Goal: Task Accomplishment & Management: Complete application form

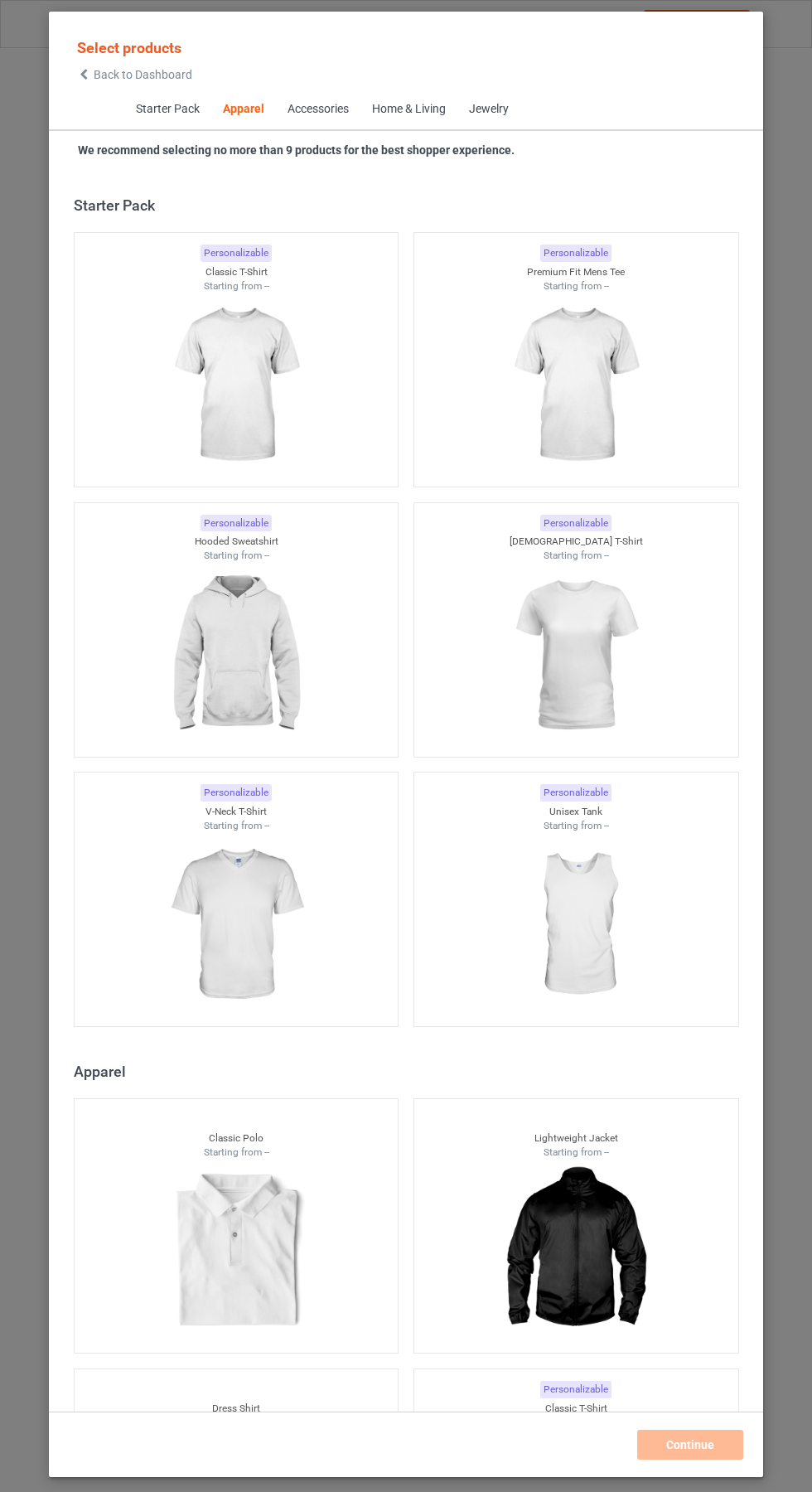
scroll to position [887, 0]
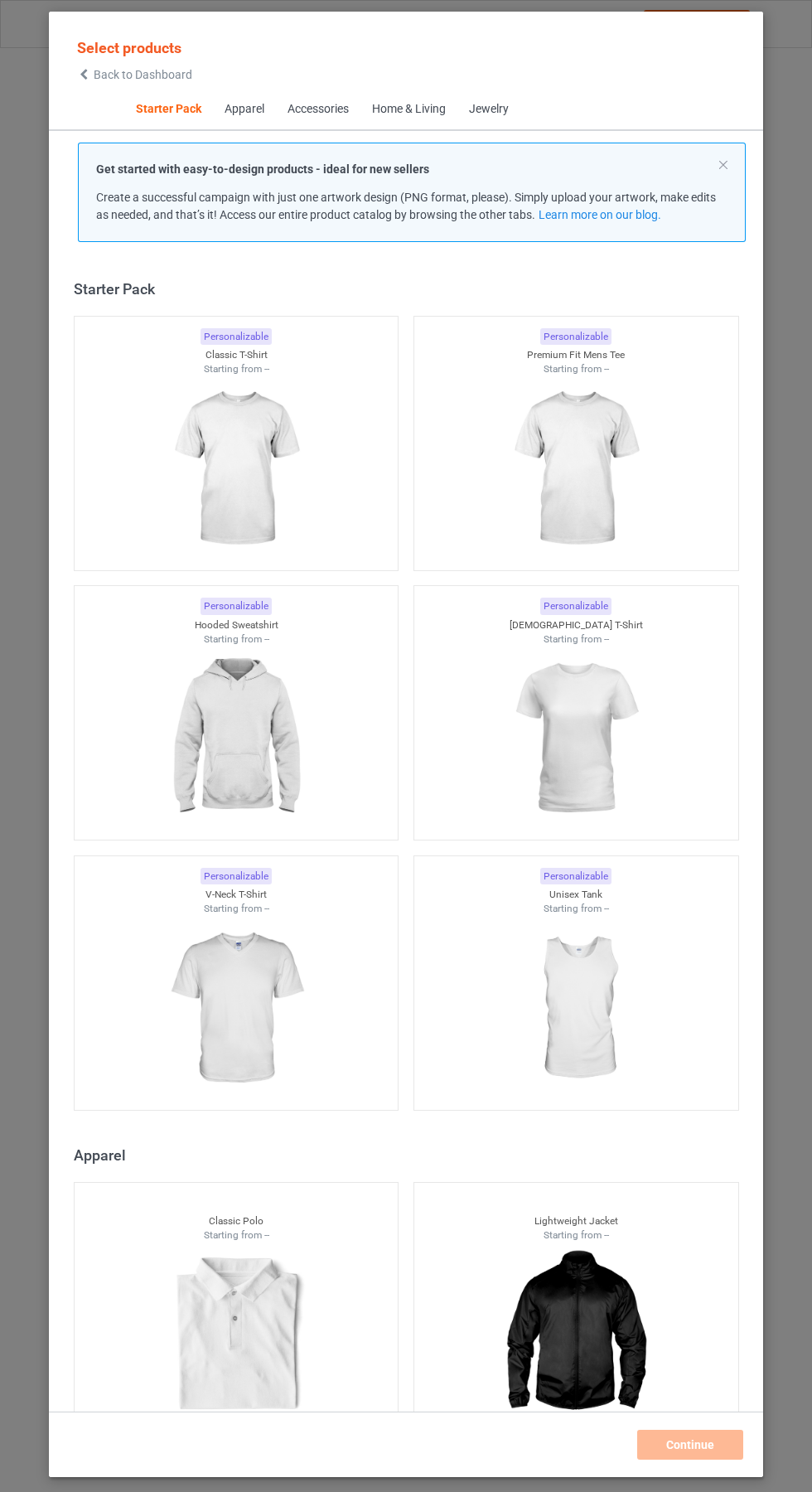
click at [234, 471] on img at bounding box center [236, 469] width 149 height 185
click at [597, 448] on img at bounding box center [575, 469] width 149 height 185
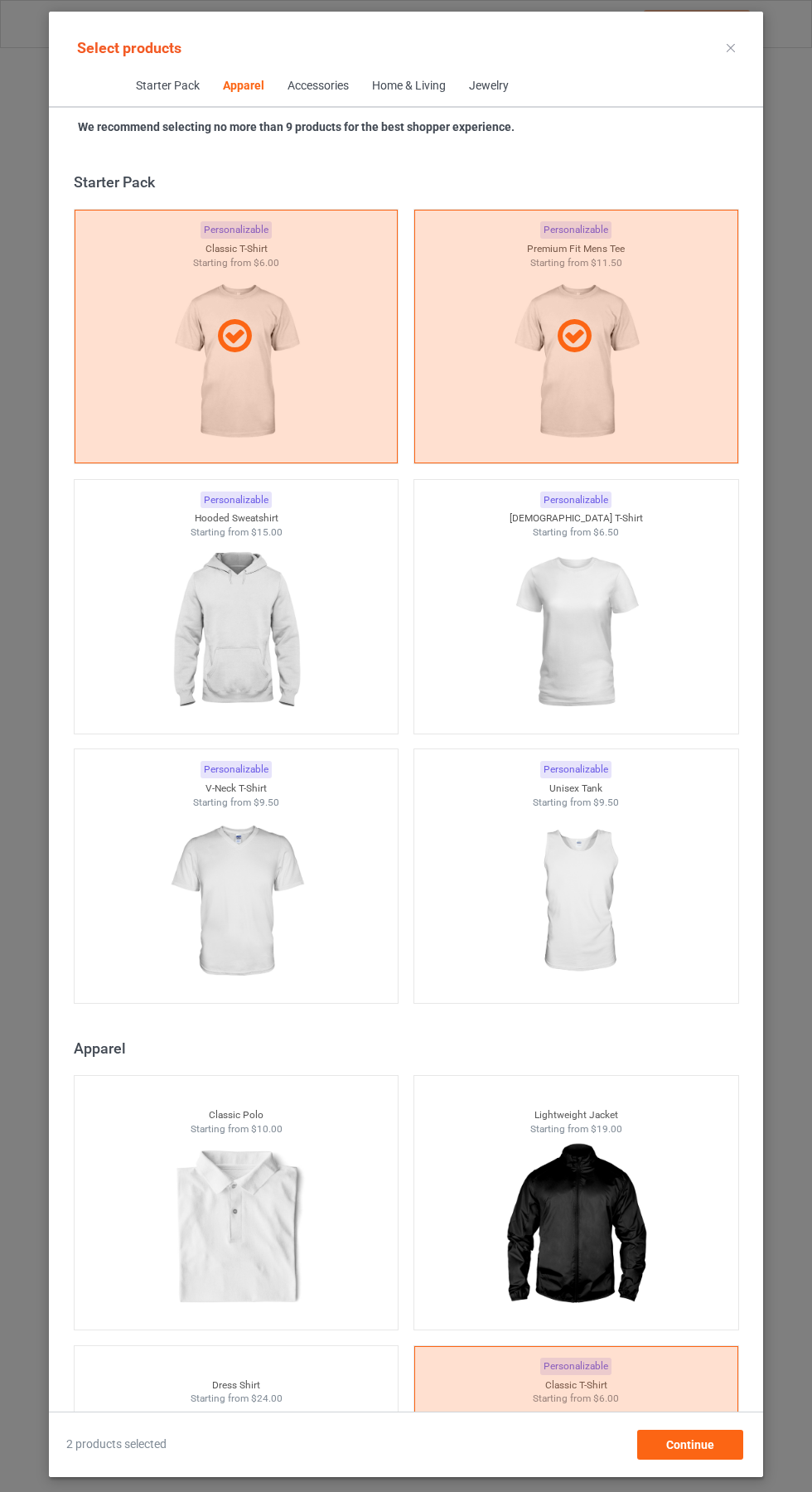
click at [616, 575] on img at bounding box center [575, 632] width 149 height 185
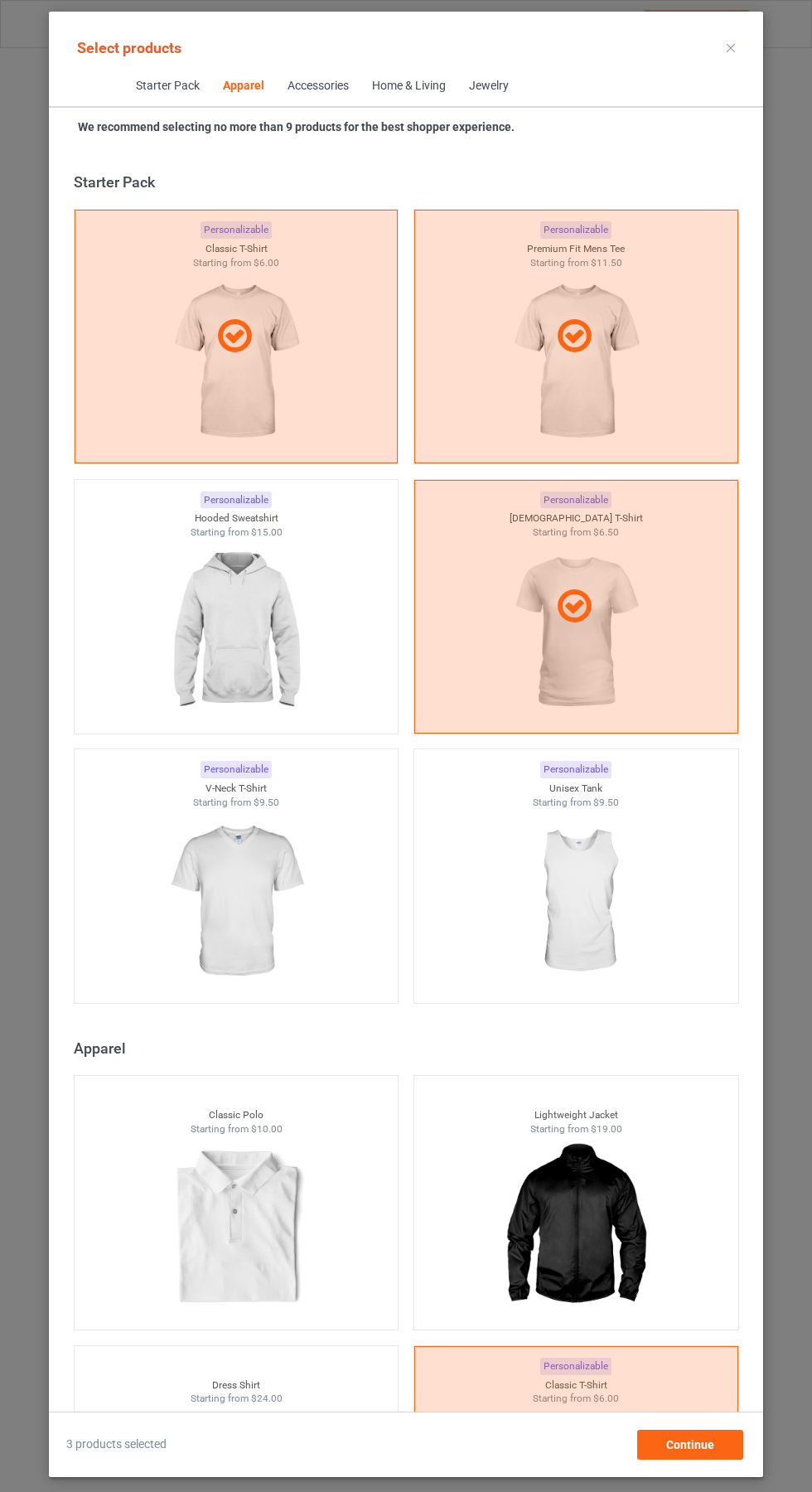
click at [220, 627] on img at bounding box center [236, 632] width 149 height 185
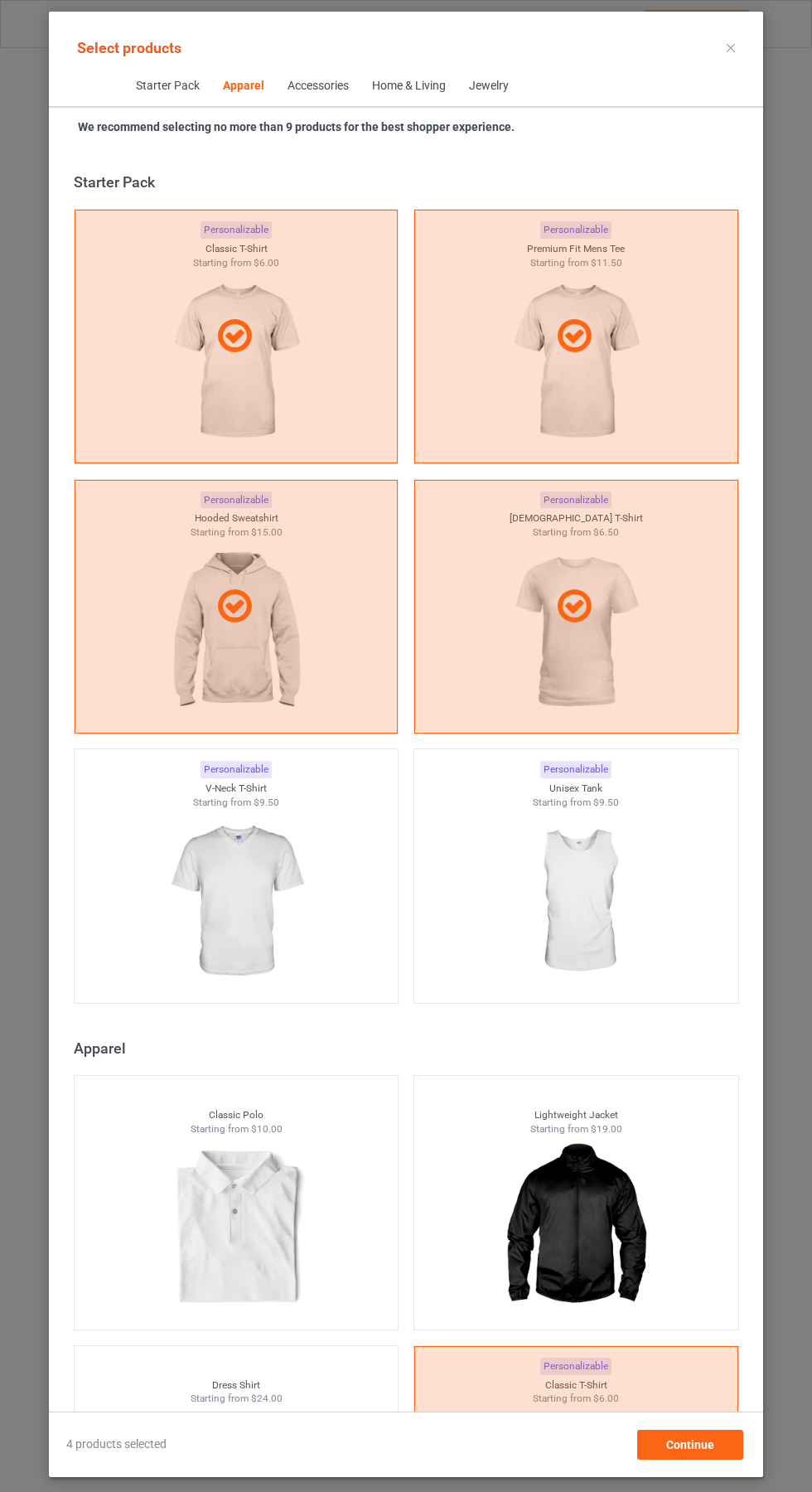
scroll to position [1007, 0]
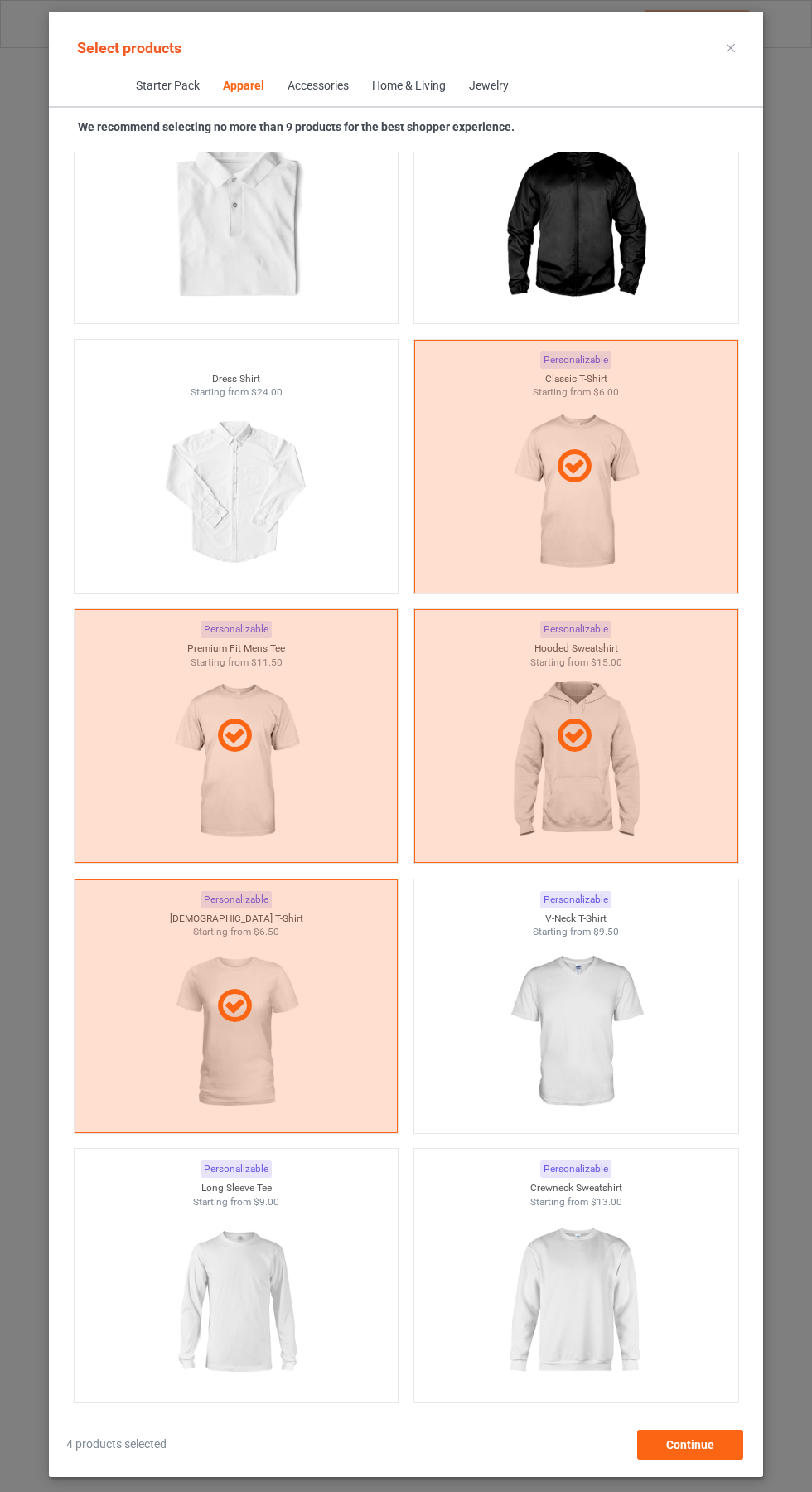
click at [586, 1259] on img at bounding box center [575, 1301] width 149 height 185
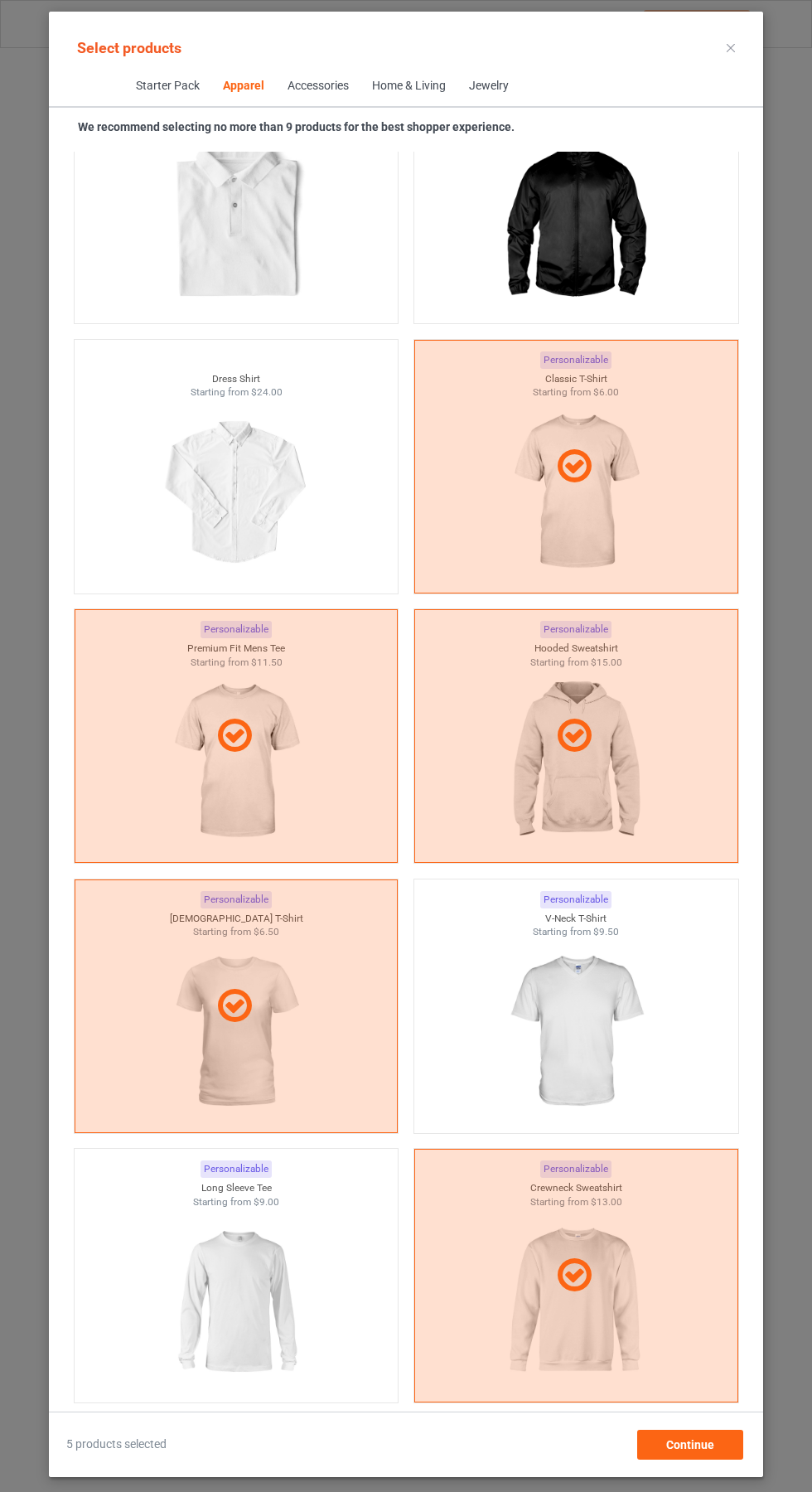
click at [254, 1297] on img at bounding box center [236, 1301] width 149 height 185
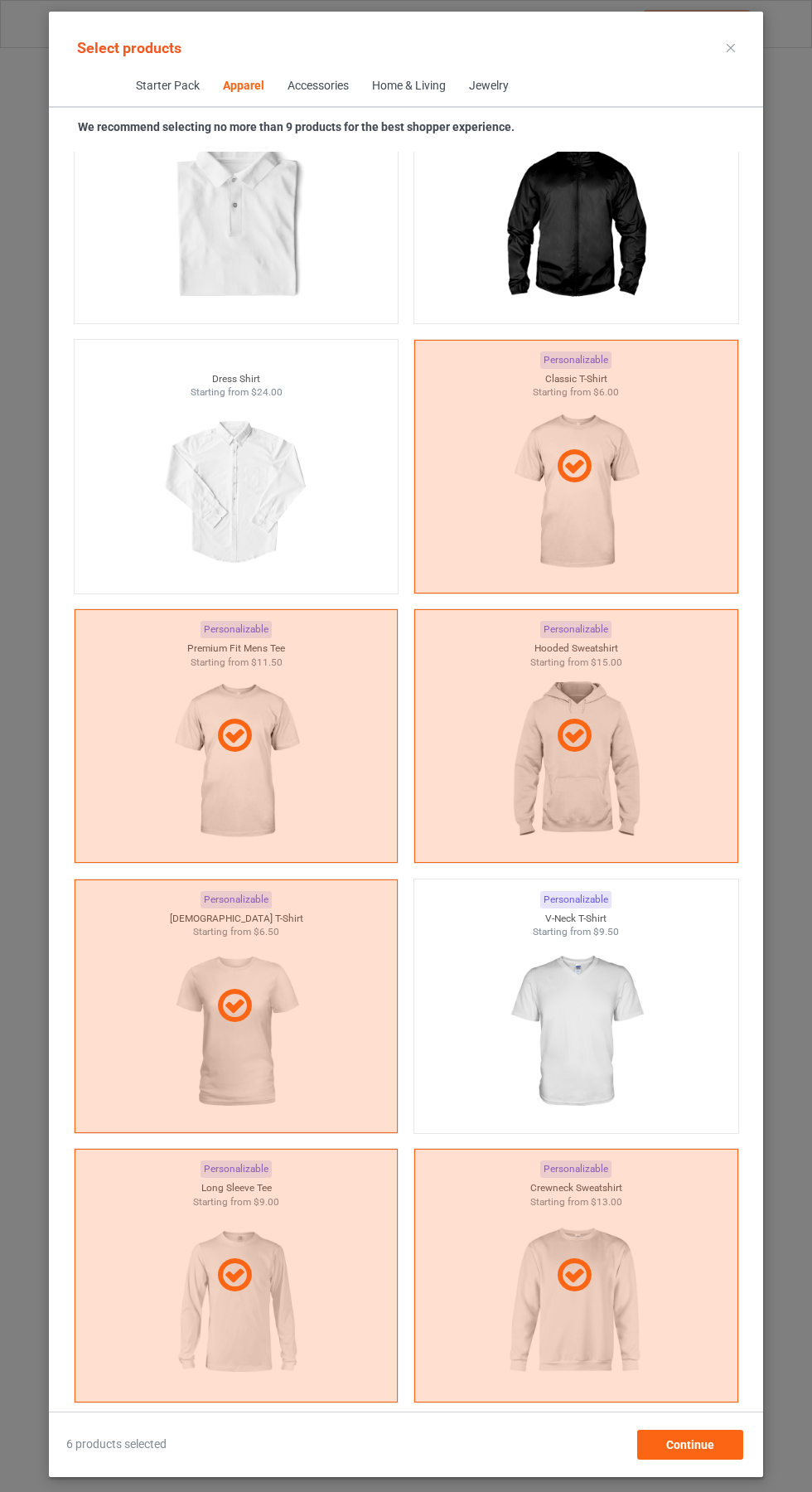
click at [731, 48] on icon at bounding box center [731, 48] width 8 height 8
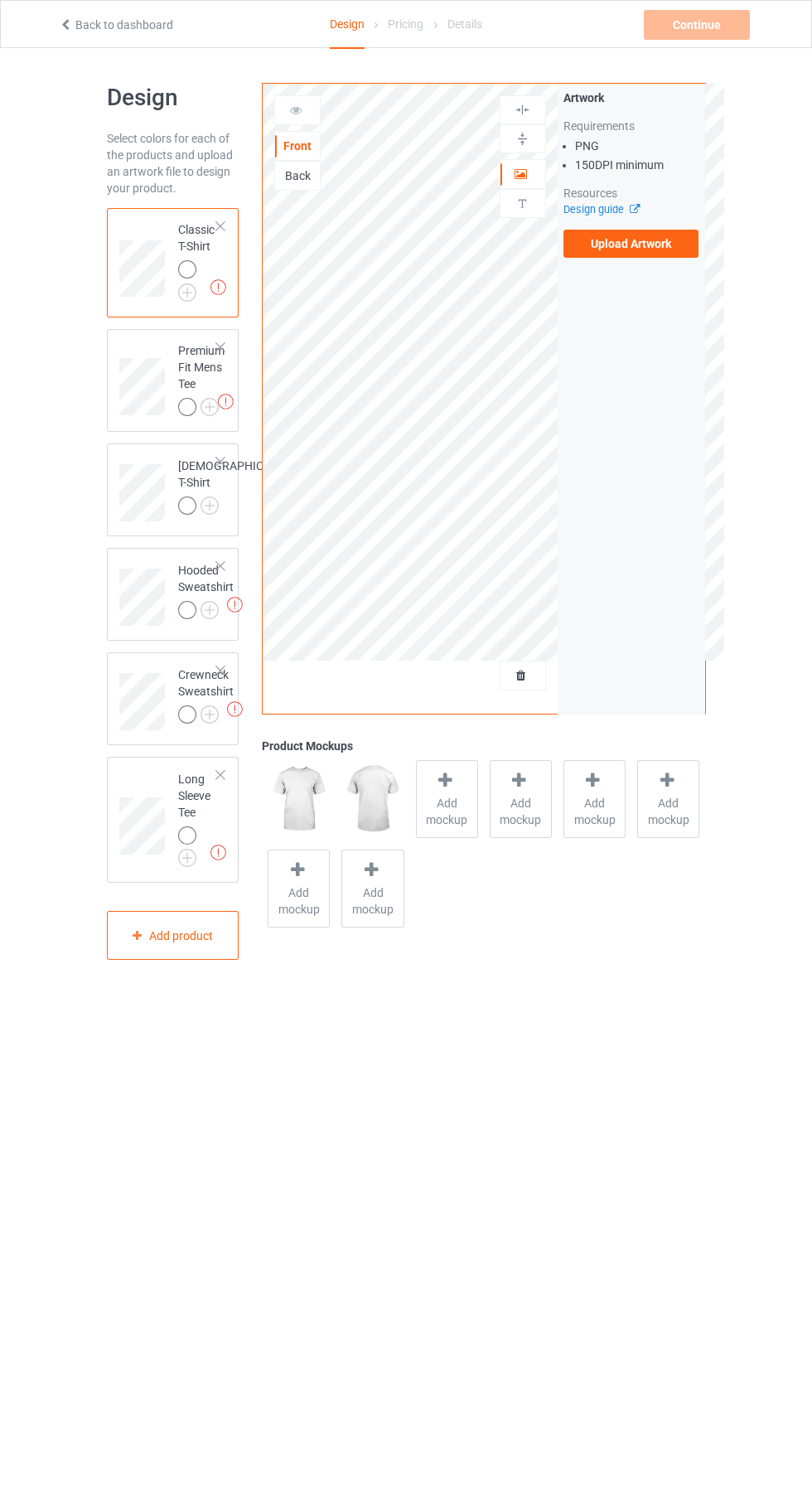
click at [0, 0] on img at bounding box center [0, 0] width 0 height 0
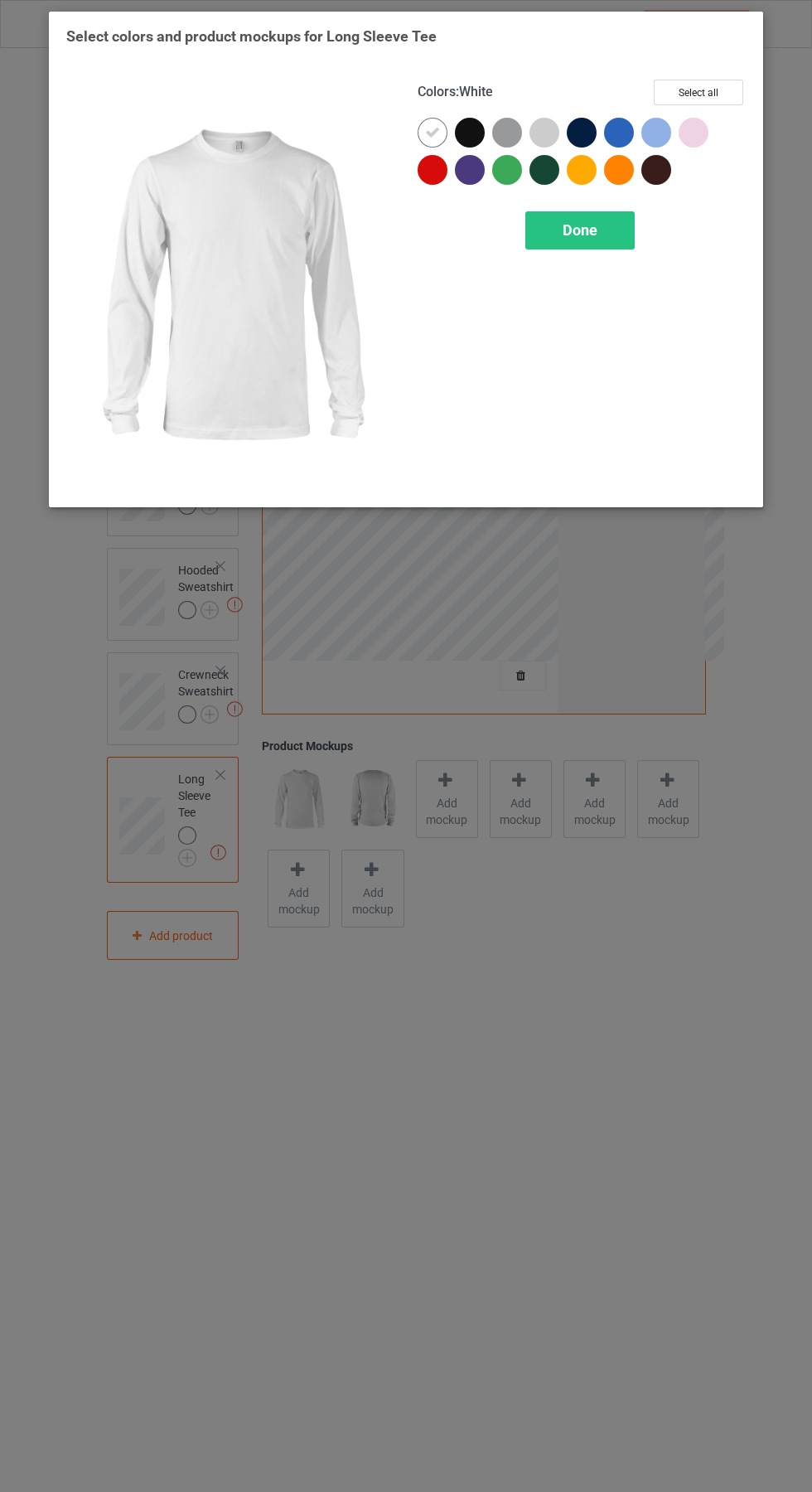
click at [486, 167] on div at bounding box center [473, 173] width 38 height 38
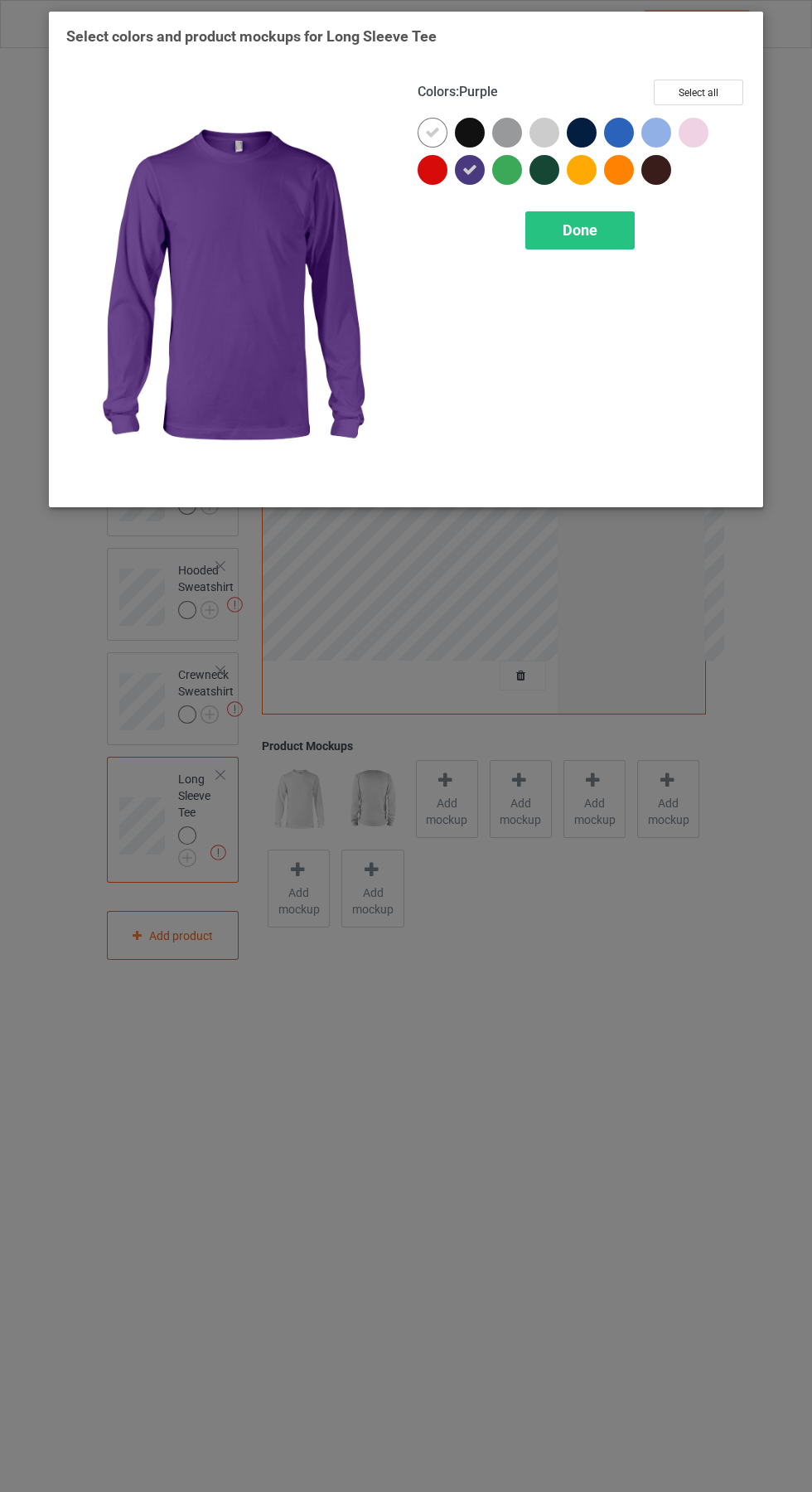
click at [440, 126] on div at bounding box center [433, 133] width 30 height 30
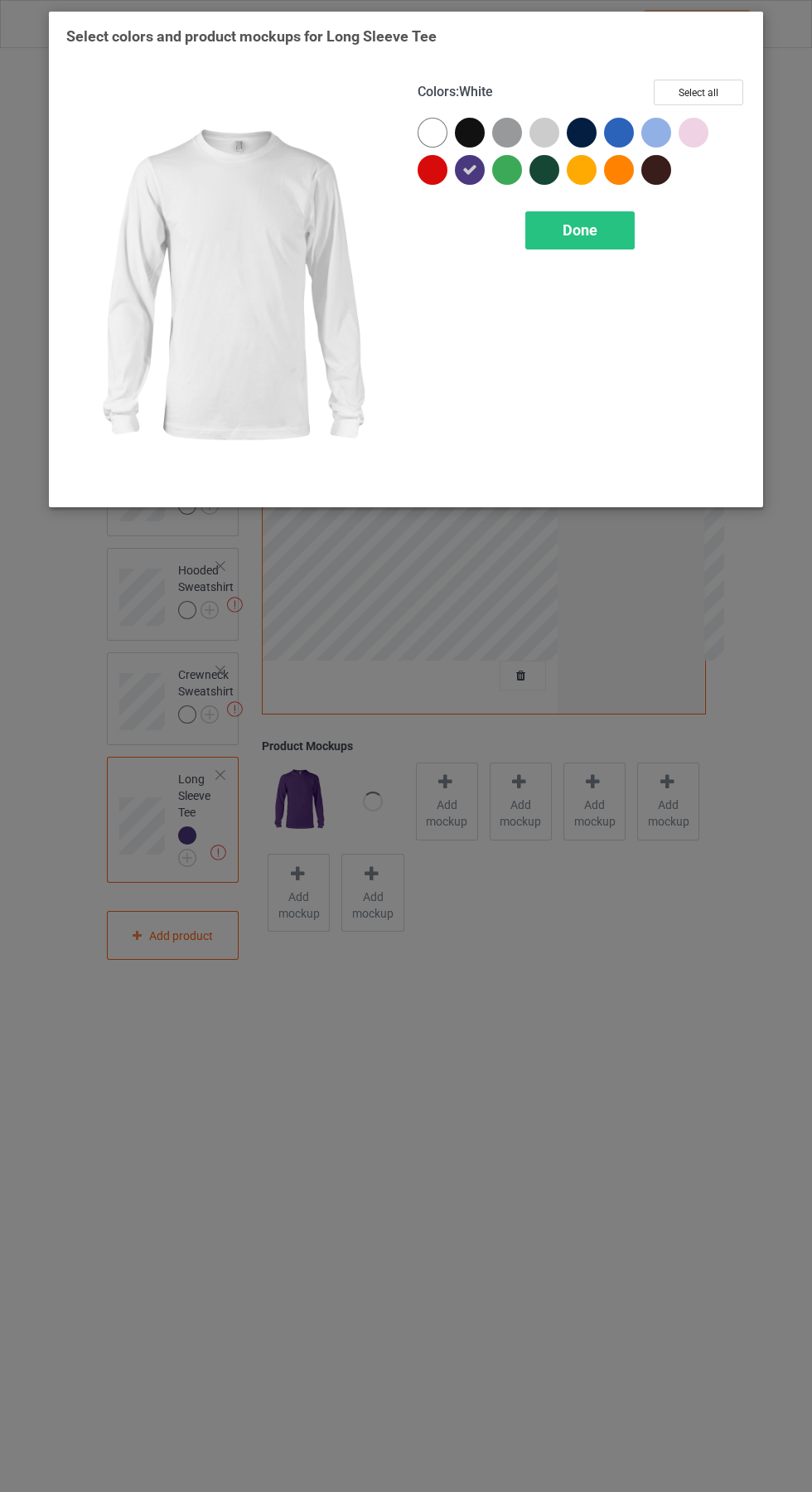
click at [672, 123] on div at bounding box center [660, 137] width 38 height 38
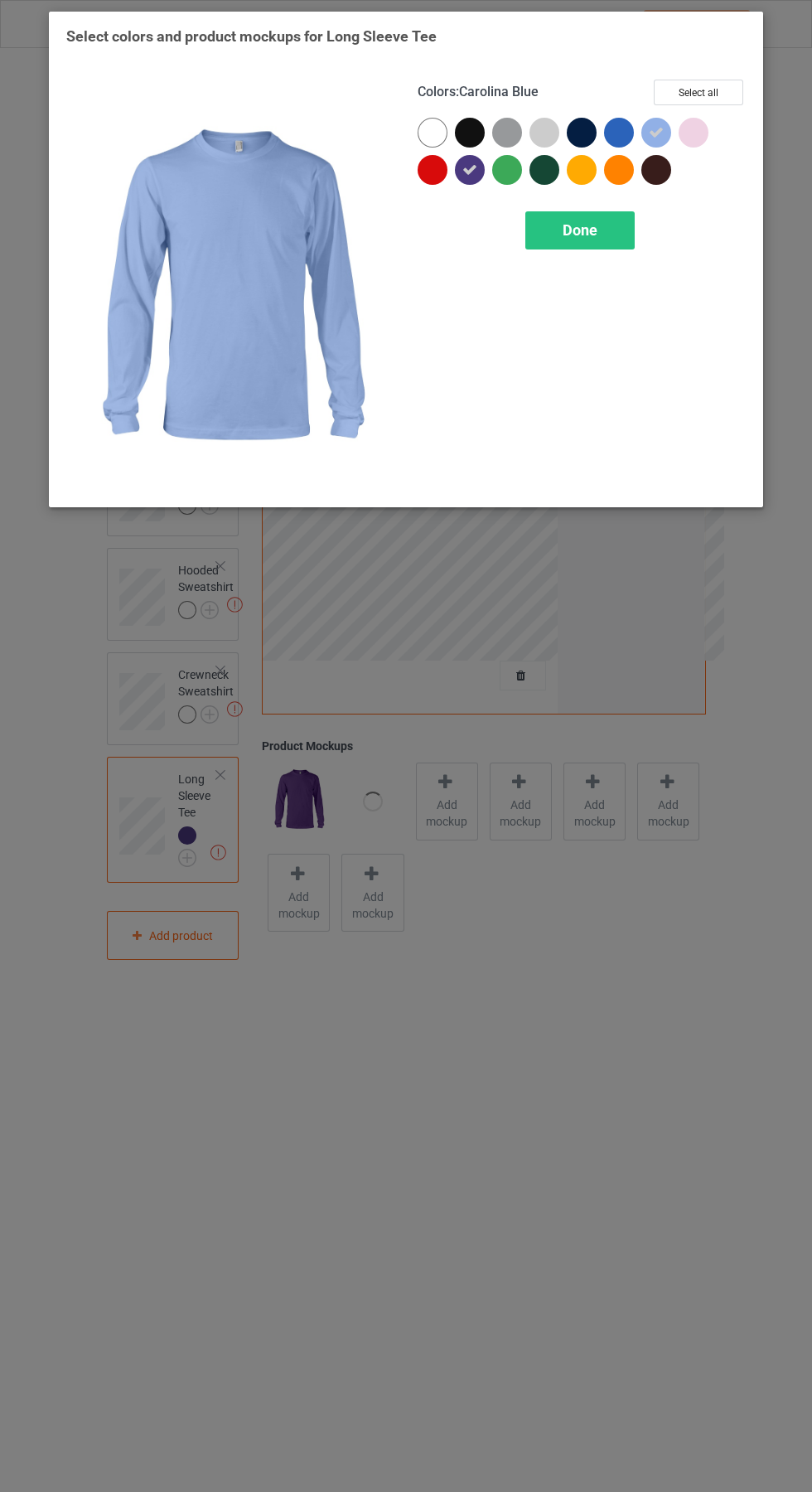
click at [601, 247] on div "Done" at bounding box center [579, 230] width 109 height 38
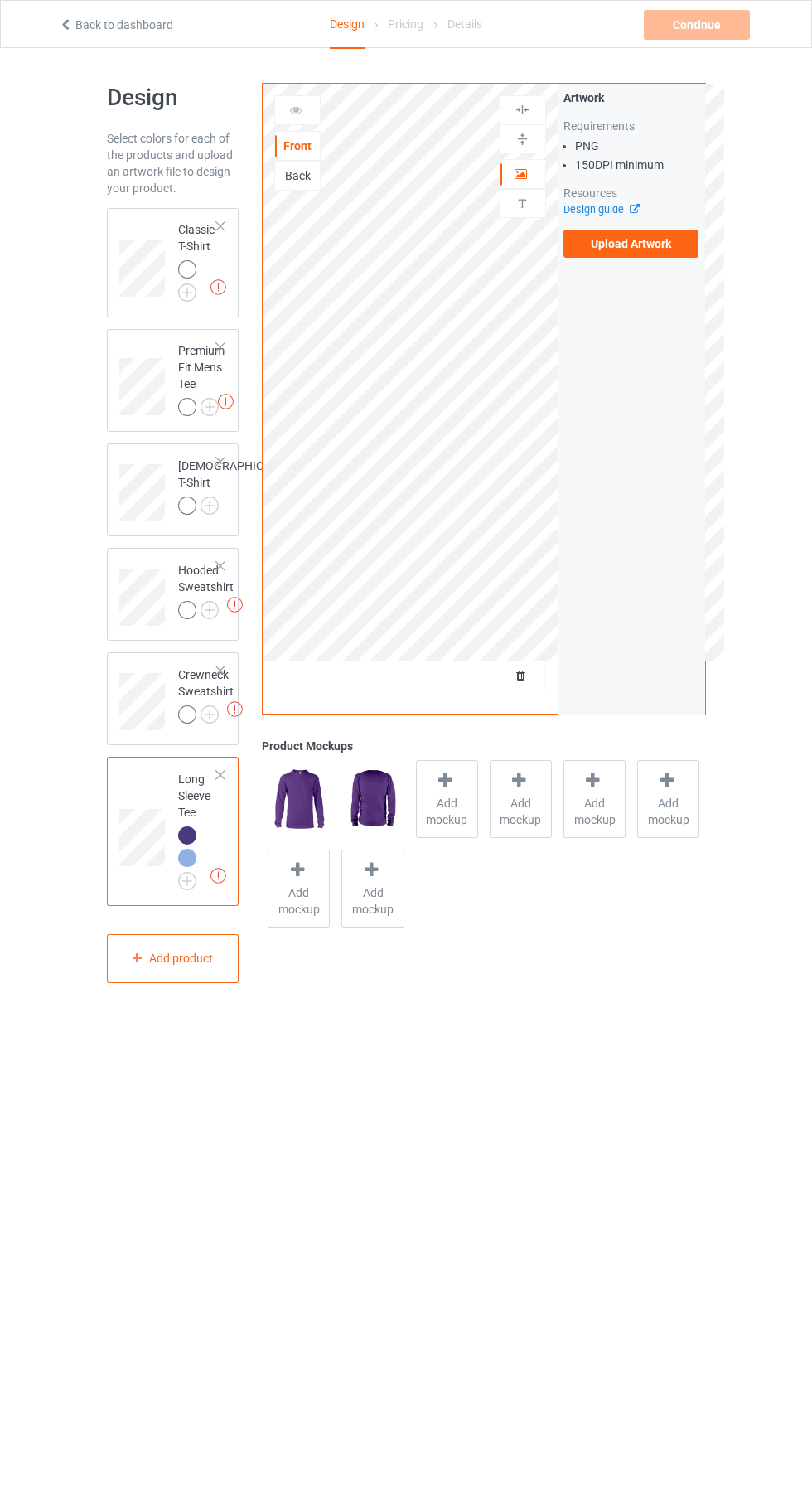
click at [0, 0] on img at bounding box center [0, 0] width 0 height 0
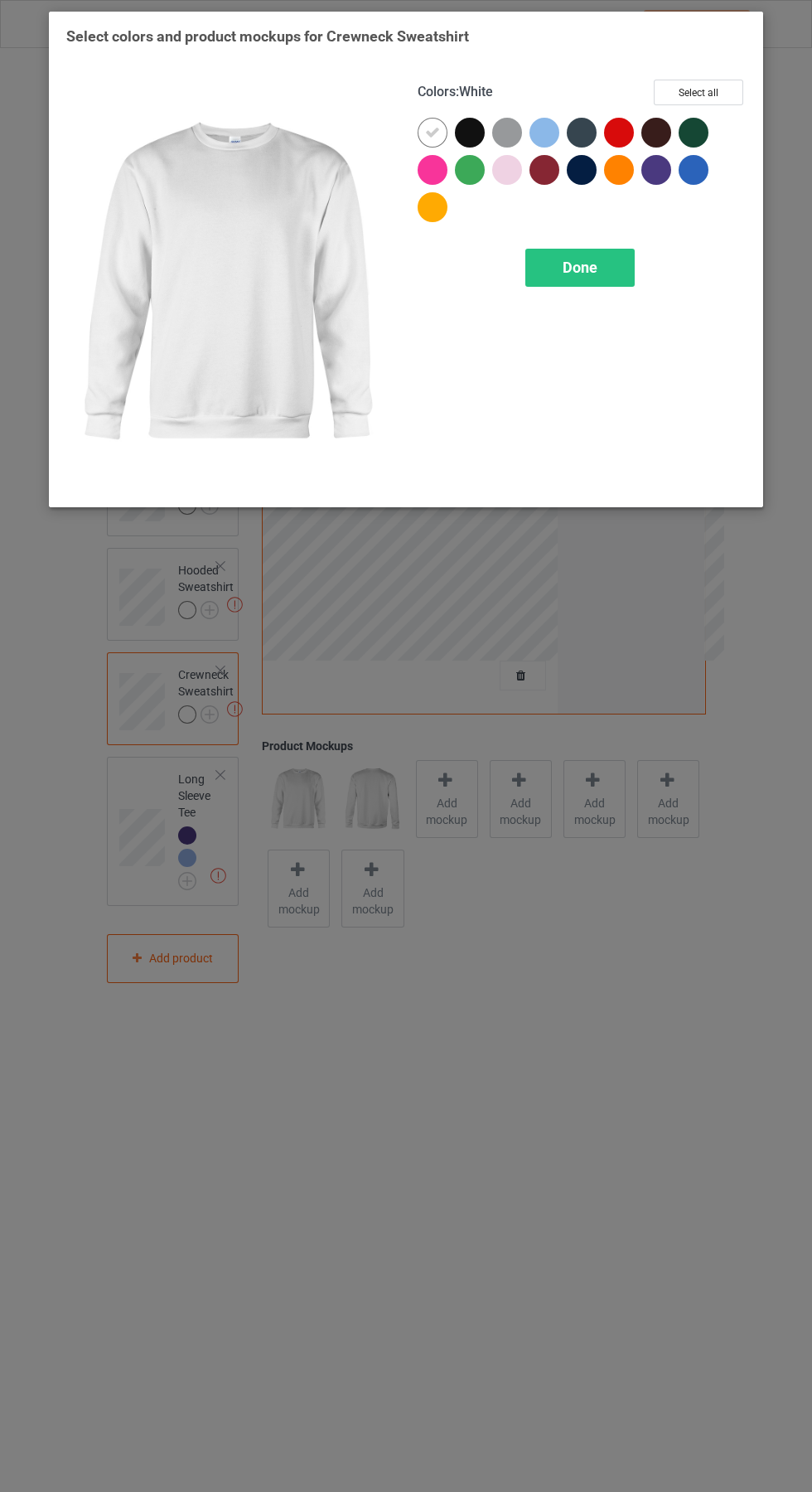
click at [672, 166] on div at bounding box center [660, 173] width 38 height 38
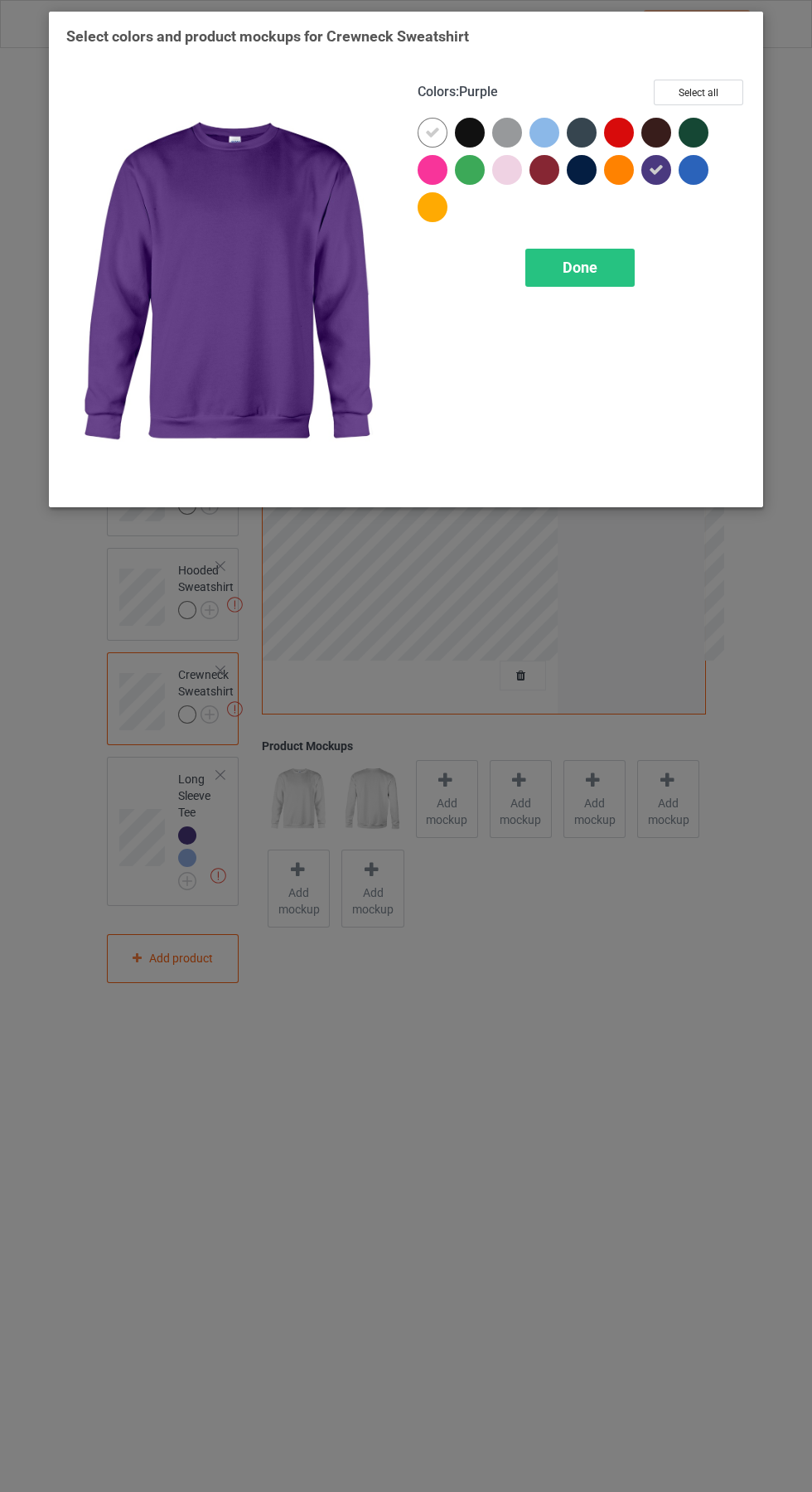
click at [554, 125] on div at bounding box center [545, 133] width 30 height 30
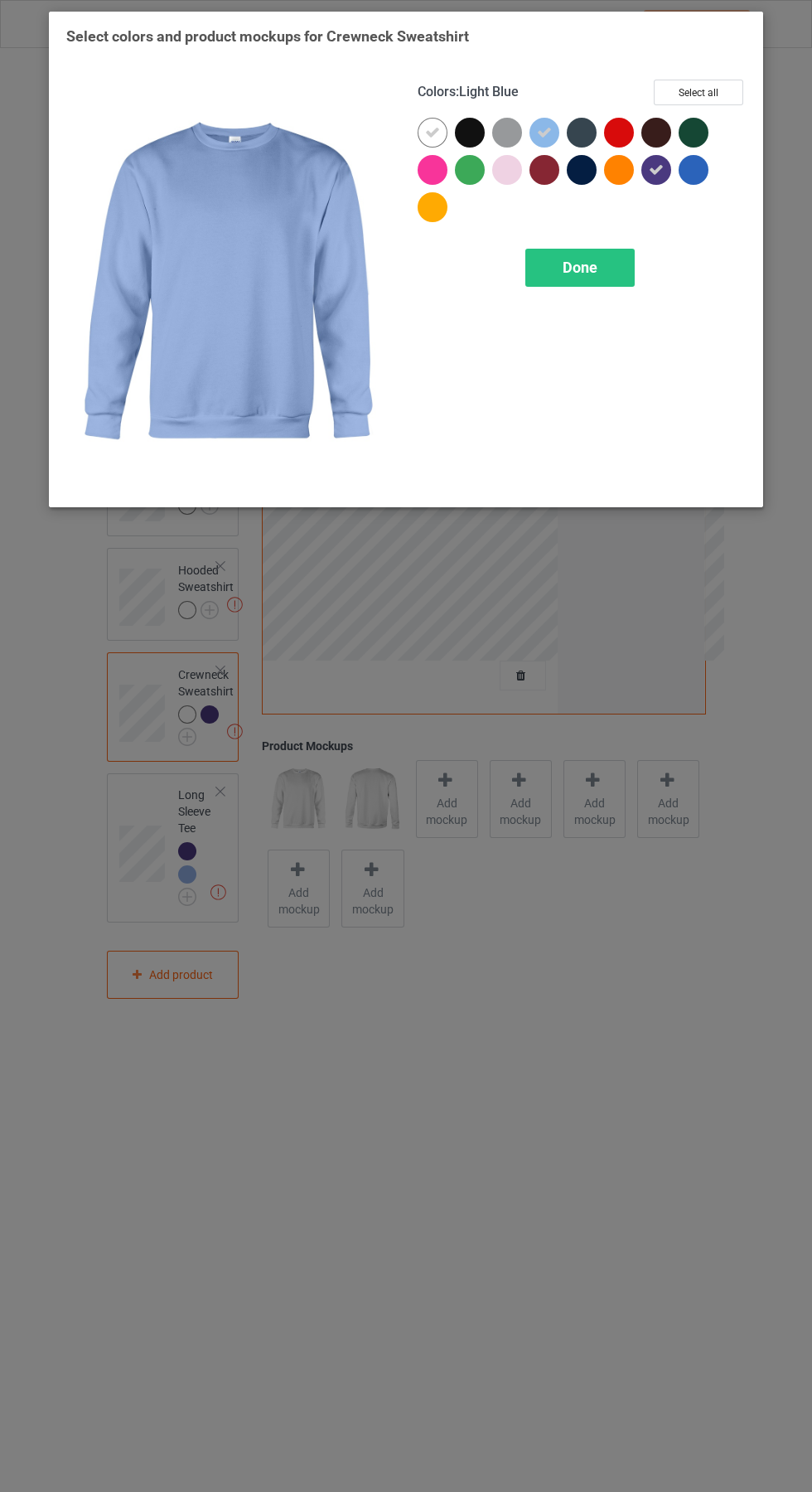
click at [433, 132] on icon at bounding box center [432, 132] width 15 height 15
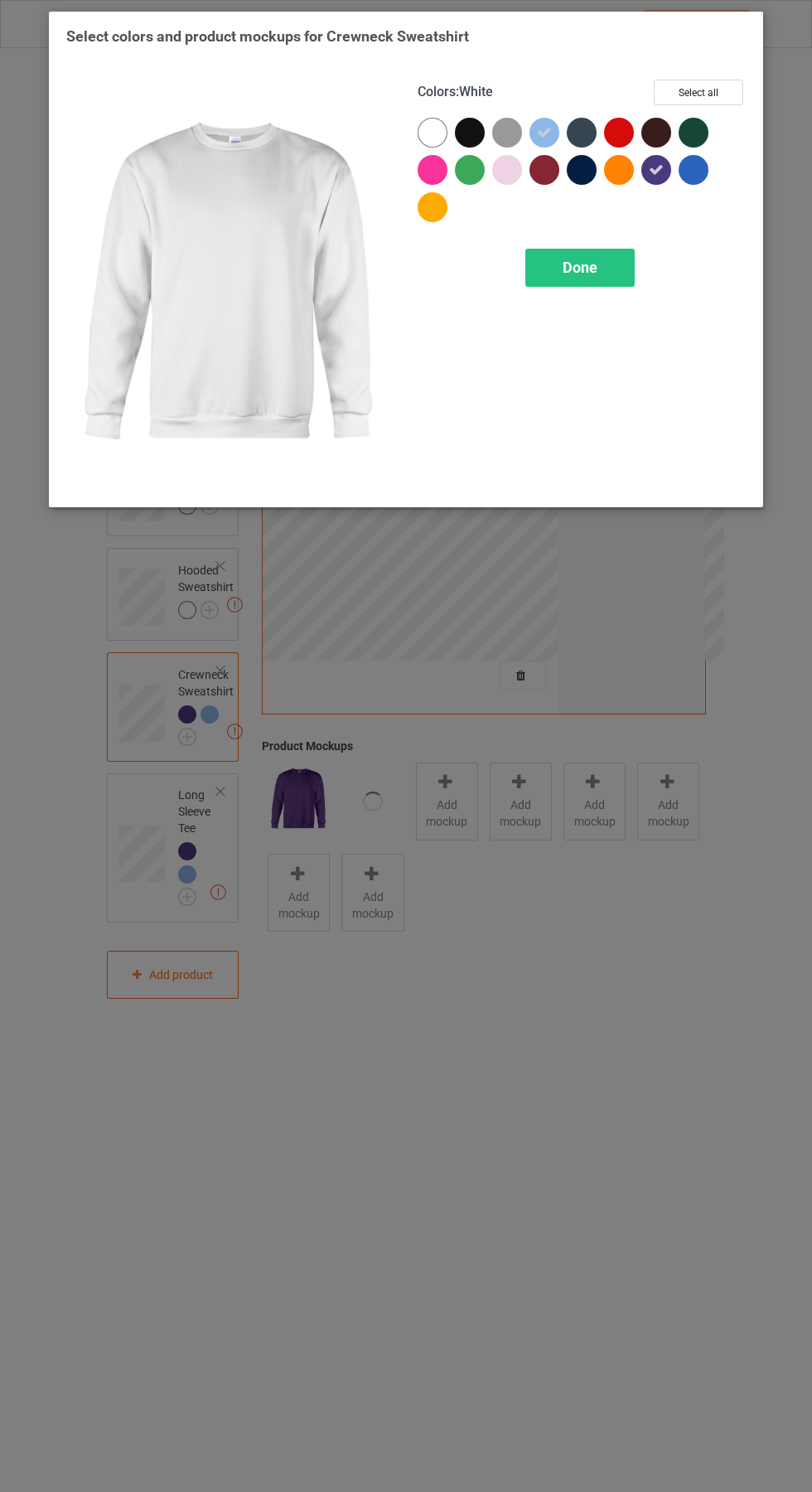
click at [632, 266] on div "Done" at bounding box center [579, 267] width 109 height 38
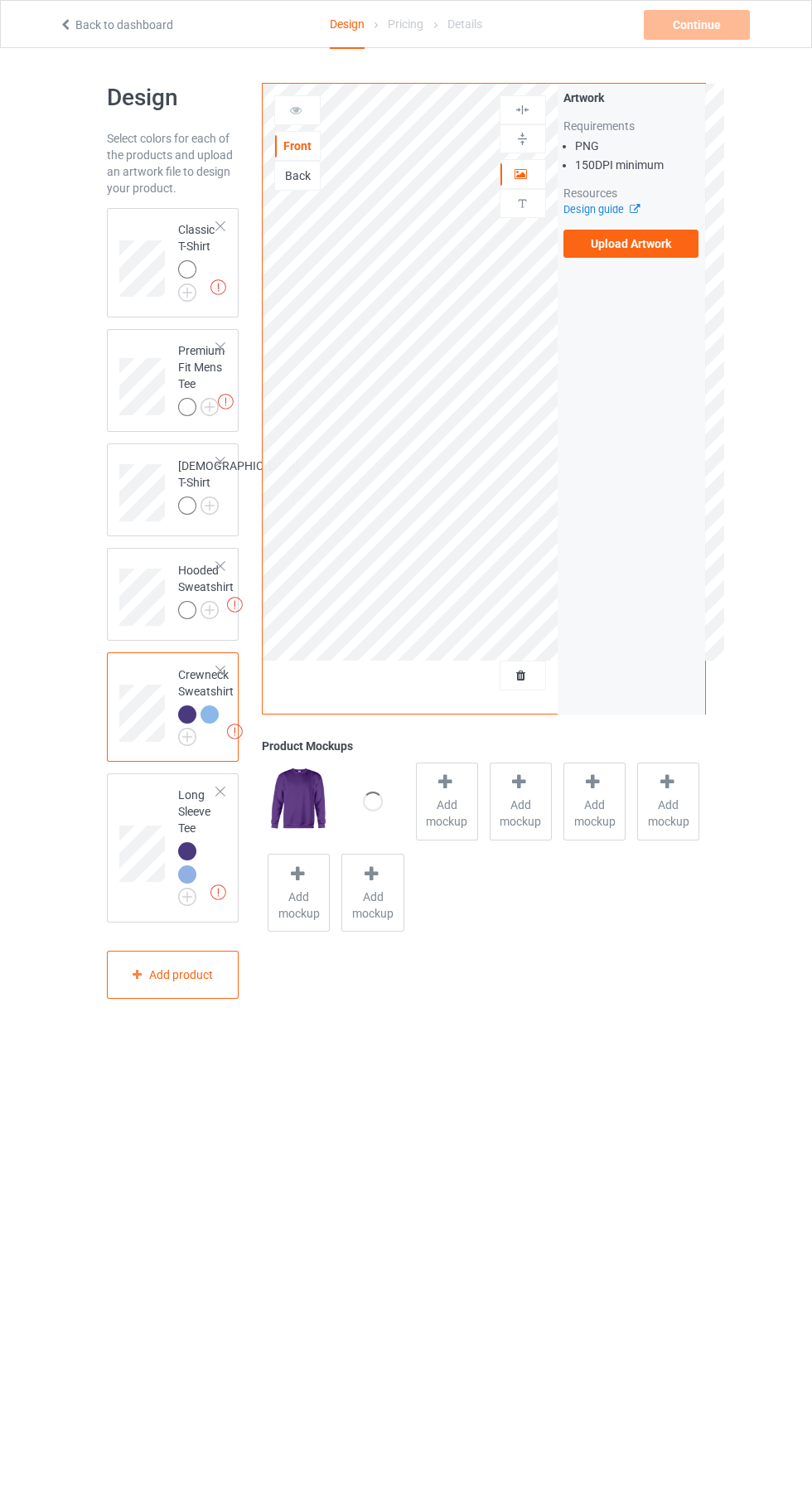
click at [0, 0] on img at bounding box center [0, 0] width 0 height 0
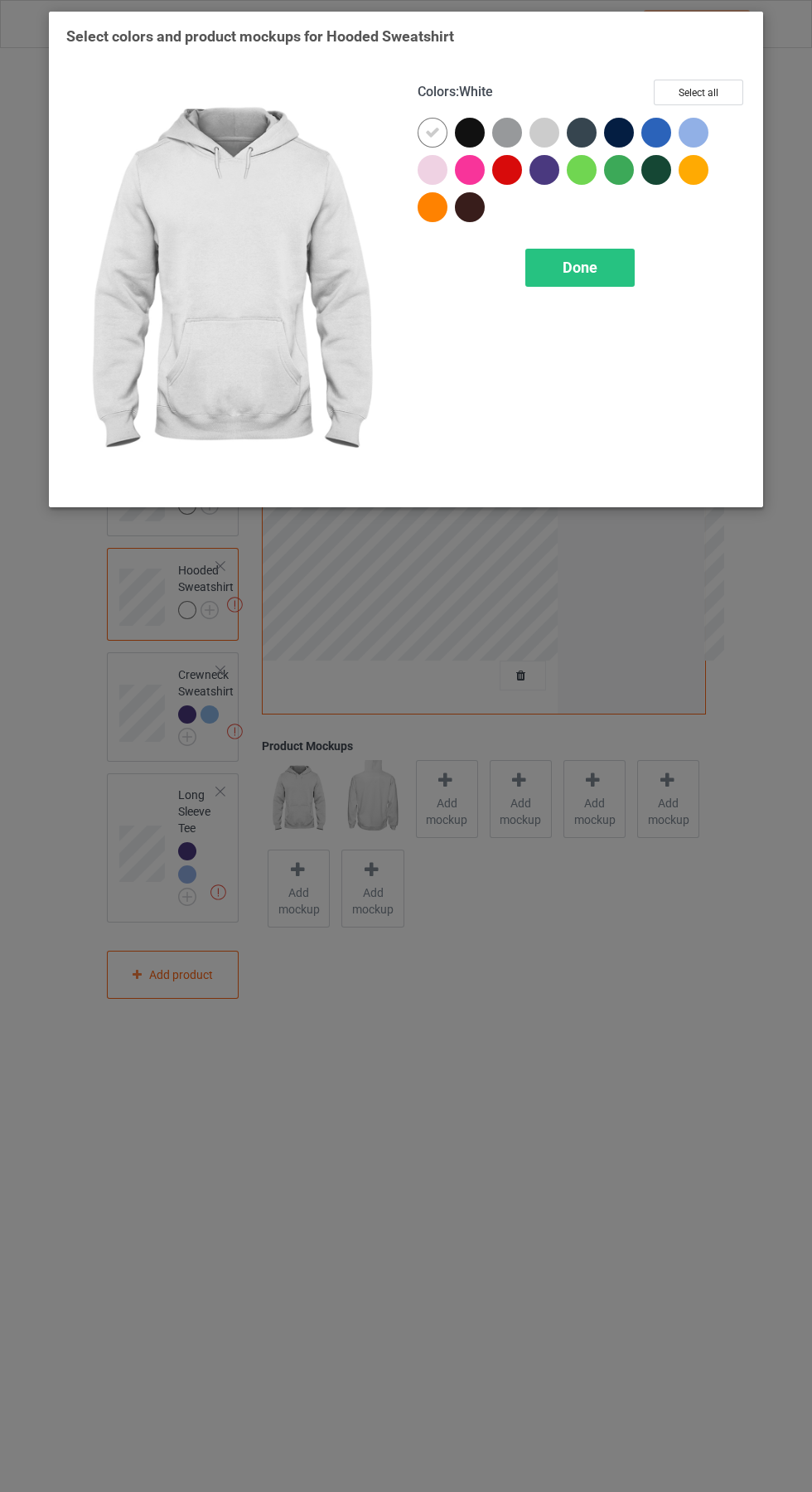
click at [553, 168] on div at bounding box center [545, 169] width 30 height 30
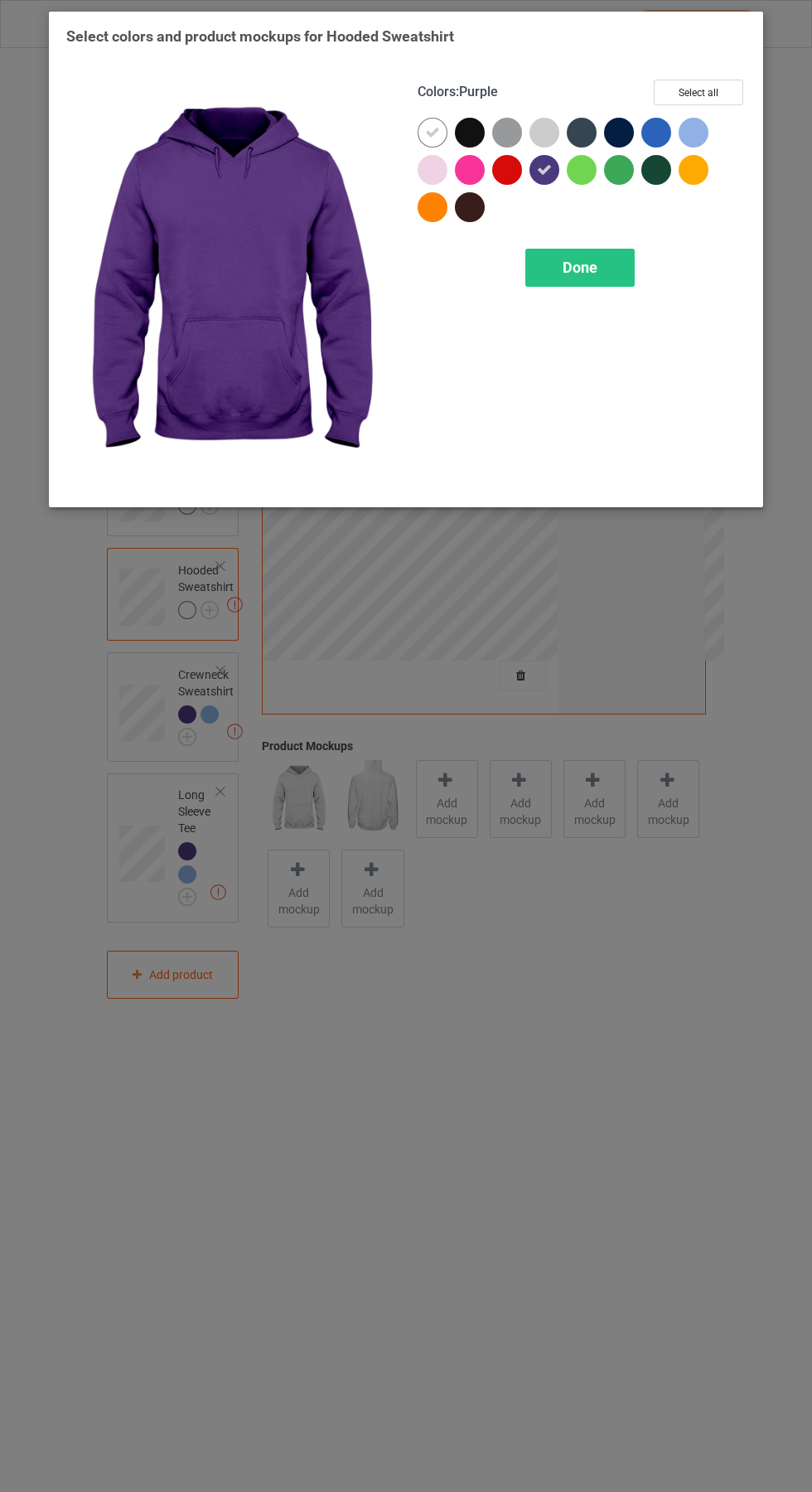
click at [712, 125] on div at bounding box center [697, 137] width 38 height 38
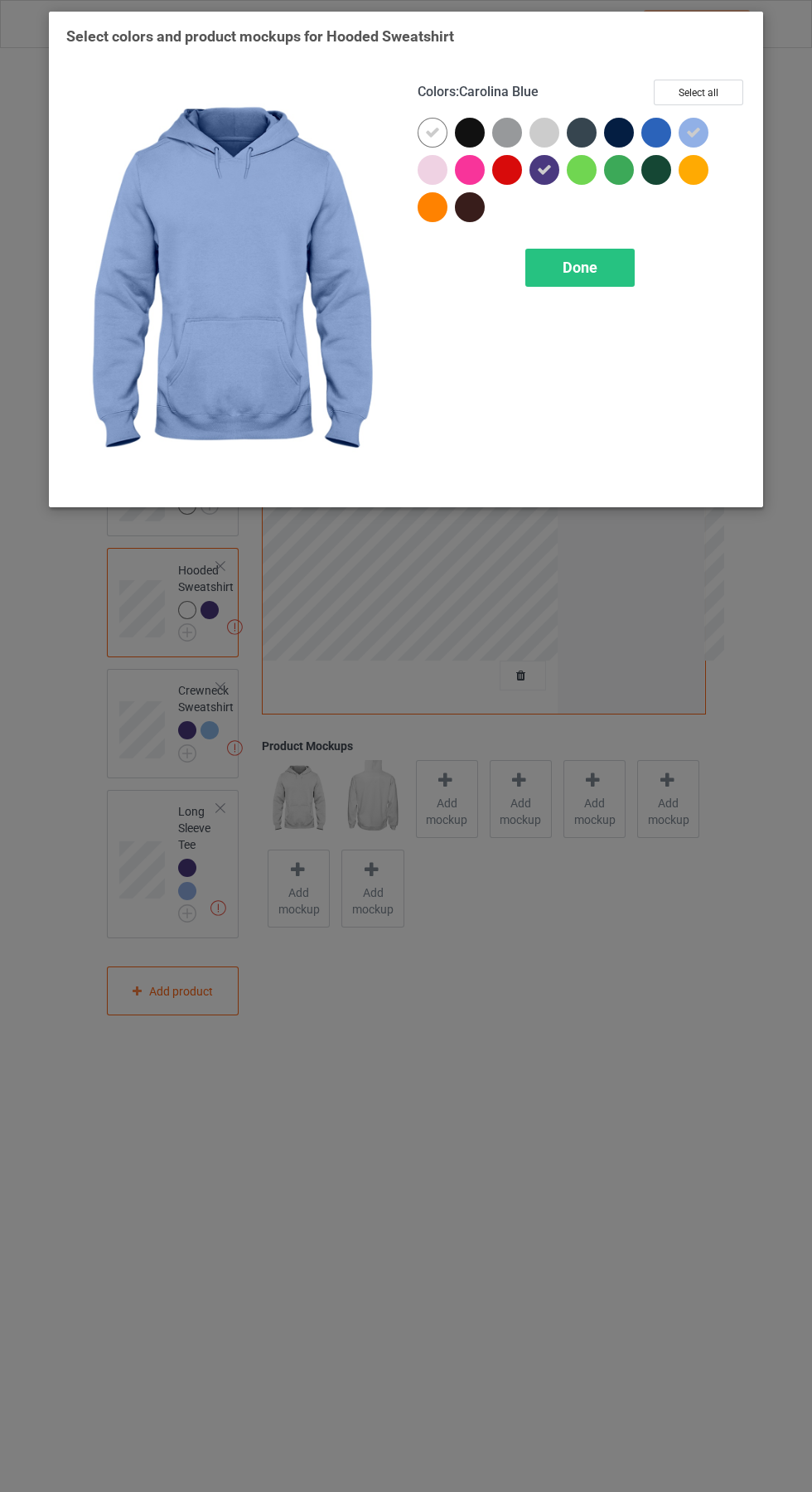
click at [443, 128] on div at bounding box center [433, 133] width 30 height 30
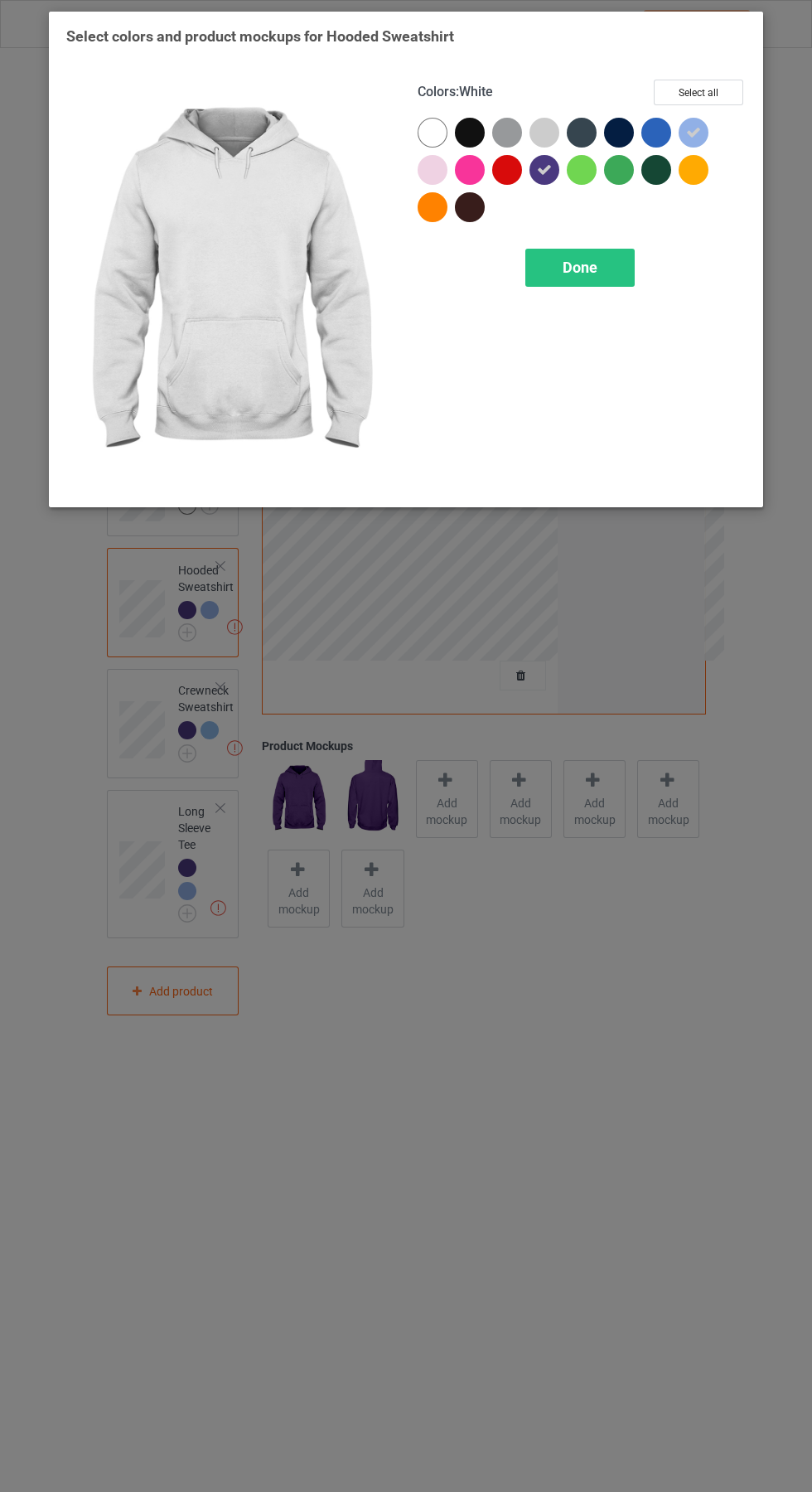
click at [621, 280] on div "Done" at bounding box center [579, 267] width 109 height 38
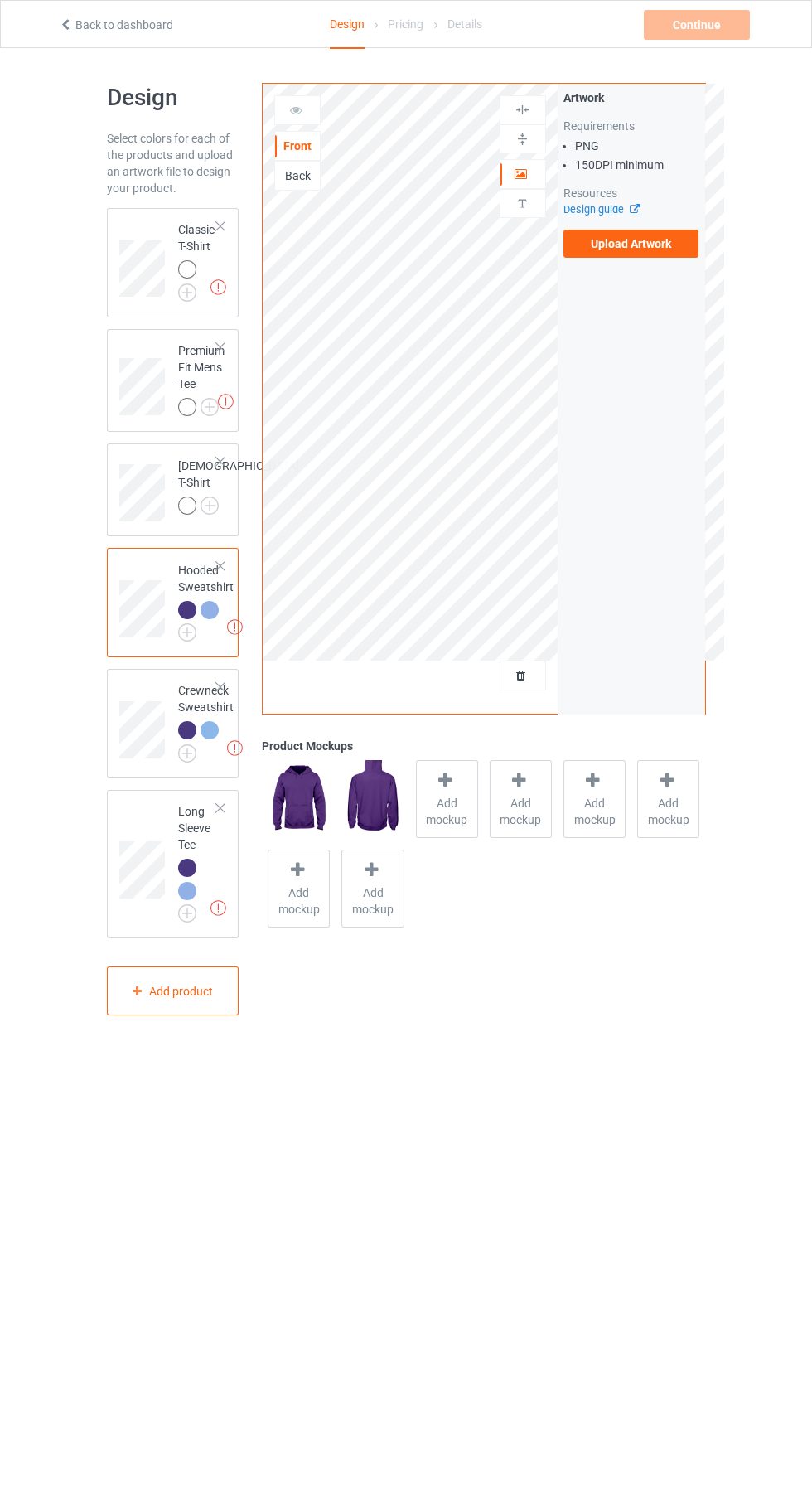
click at [0, 0] on img at bounding box center [0, 0] width 0 height 0
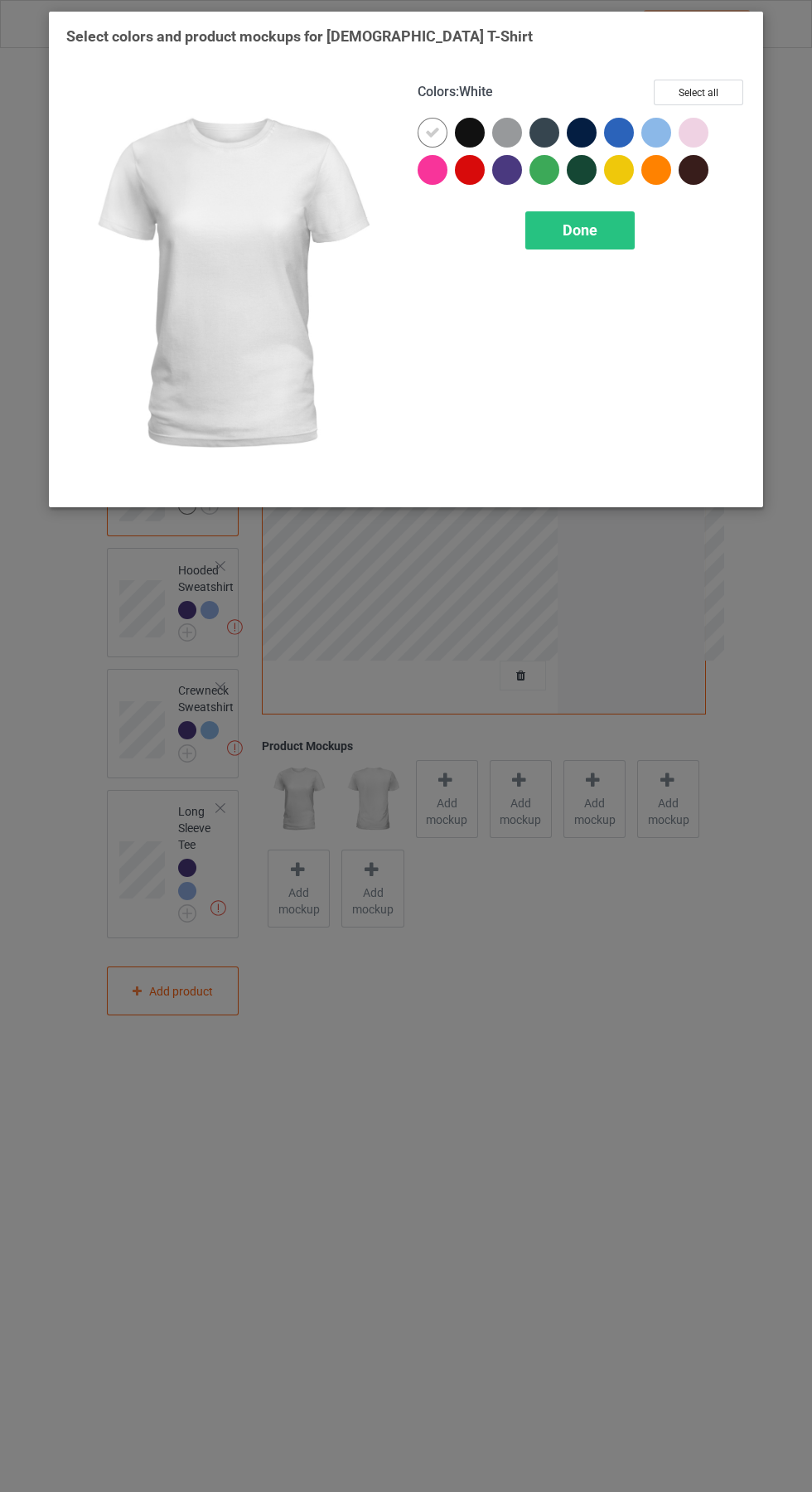
click at [521, 172] on div at bounding box center [507, 169] width 30 height 30
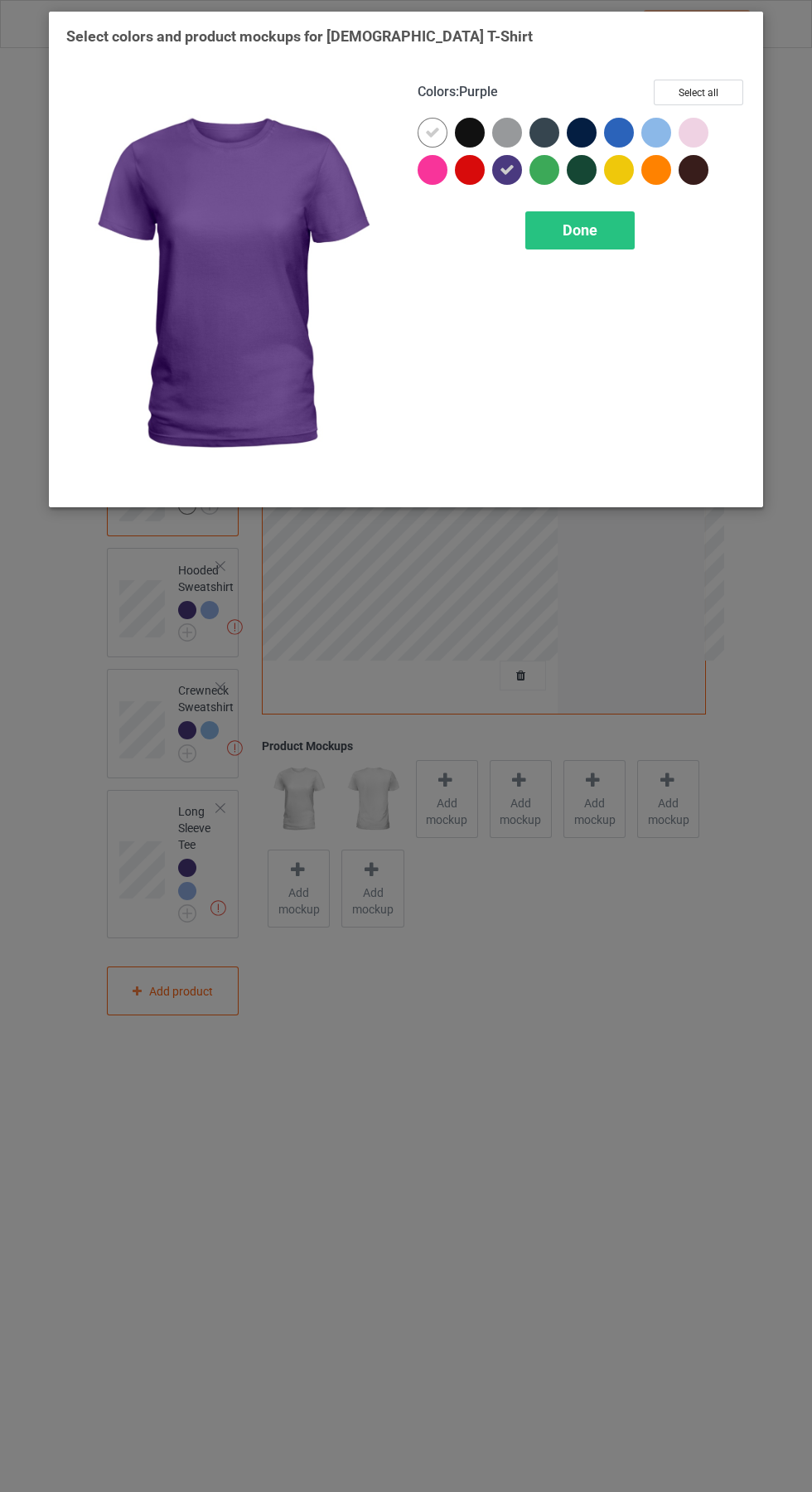
click at [667, 123] on div at bounding box center [660, 137] width 38 height 38
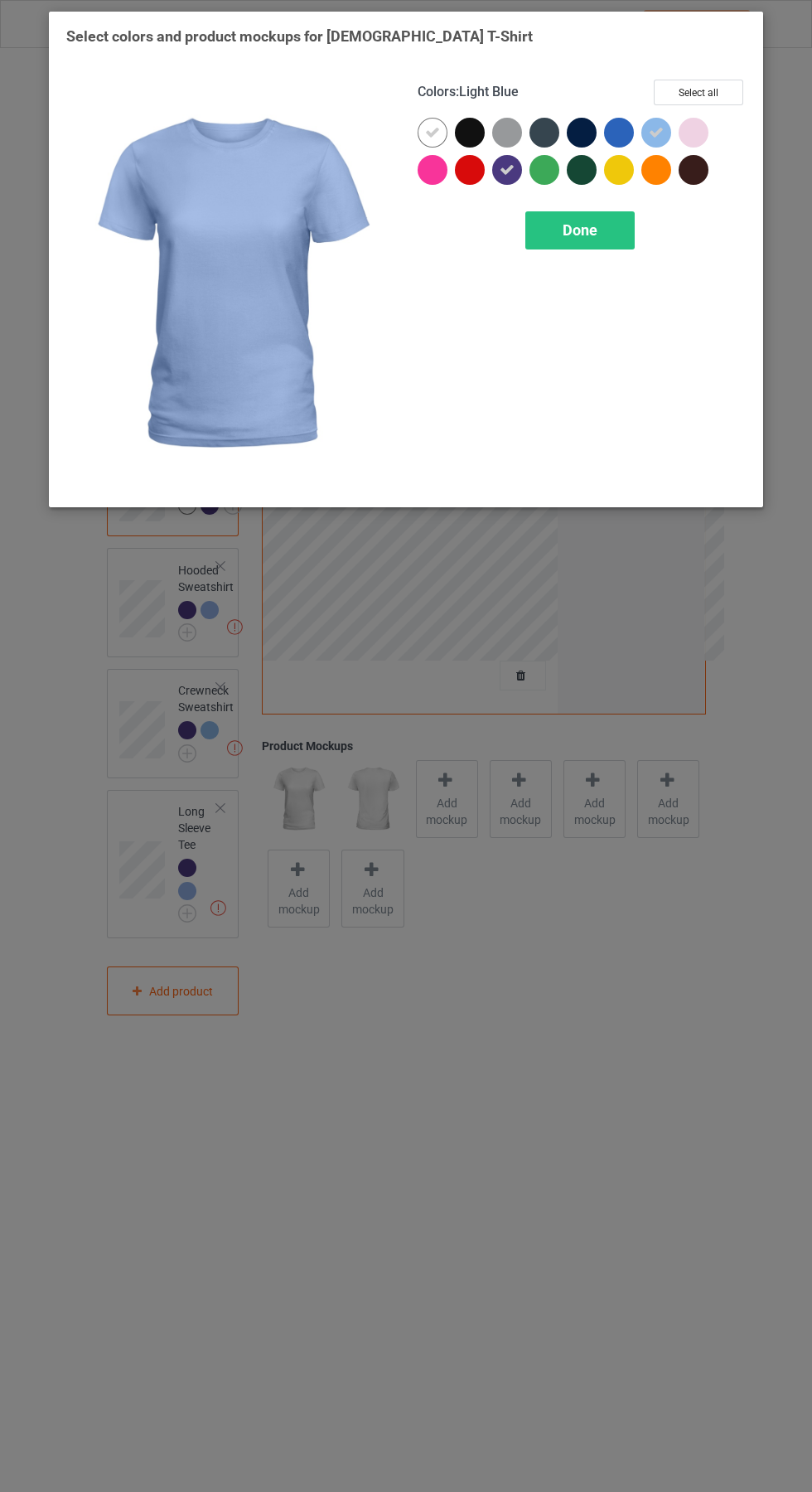
click at [418, 125] on div at bounding box center [437, 137] width 38 height 38
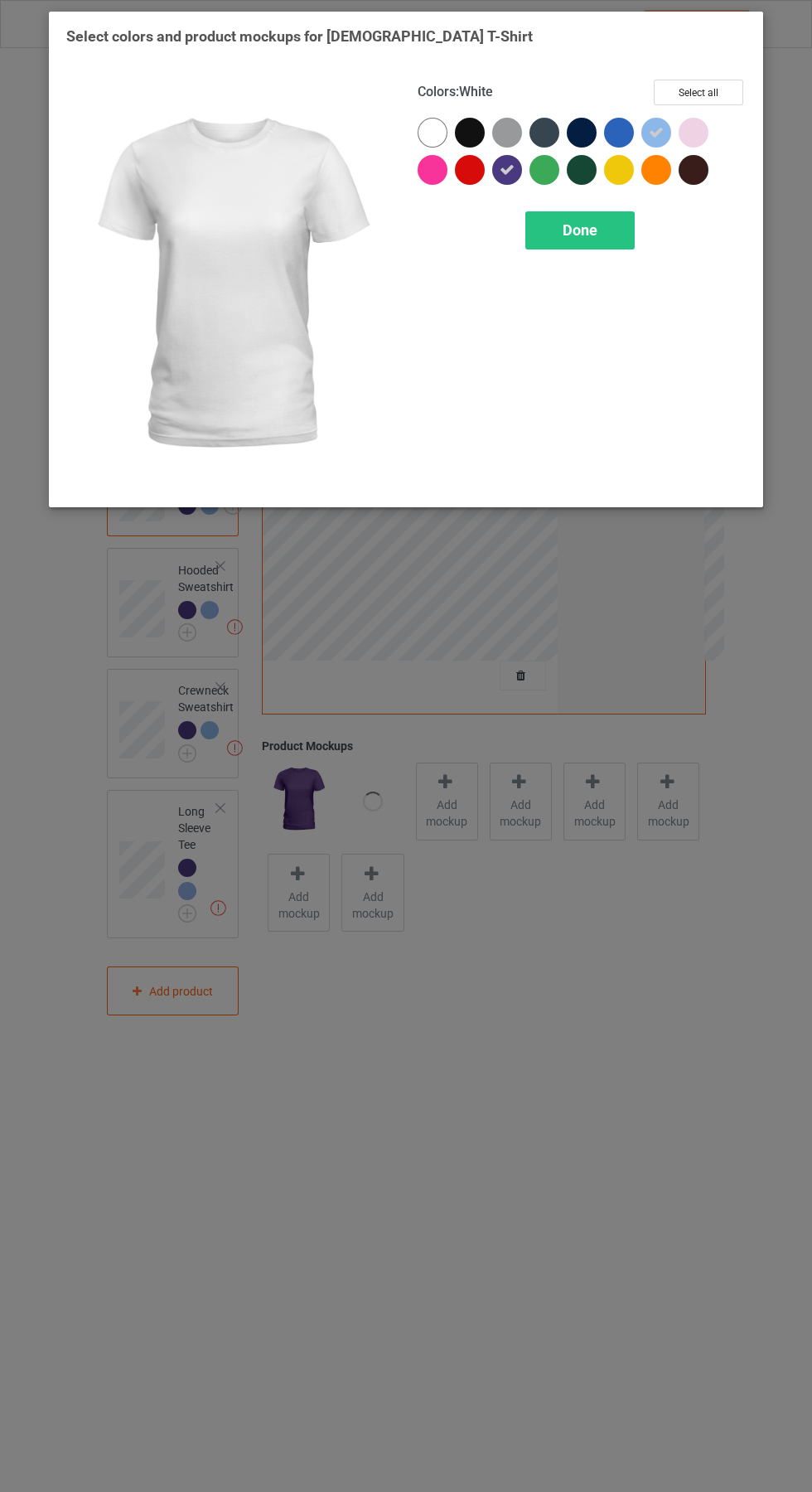
click at [626, 241] on div "Done" at bounding box center [579, 230] width 109 height 38
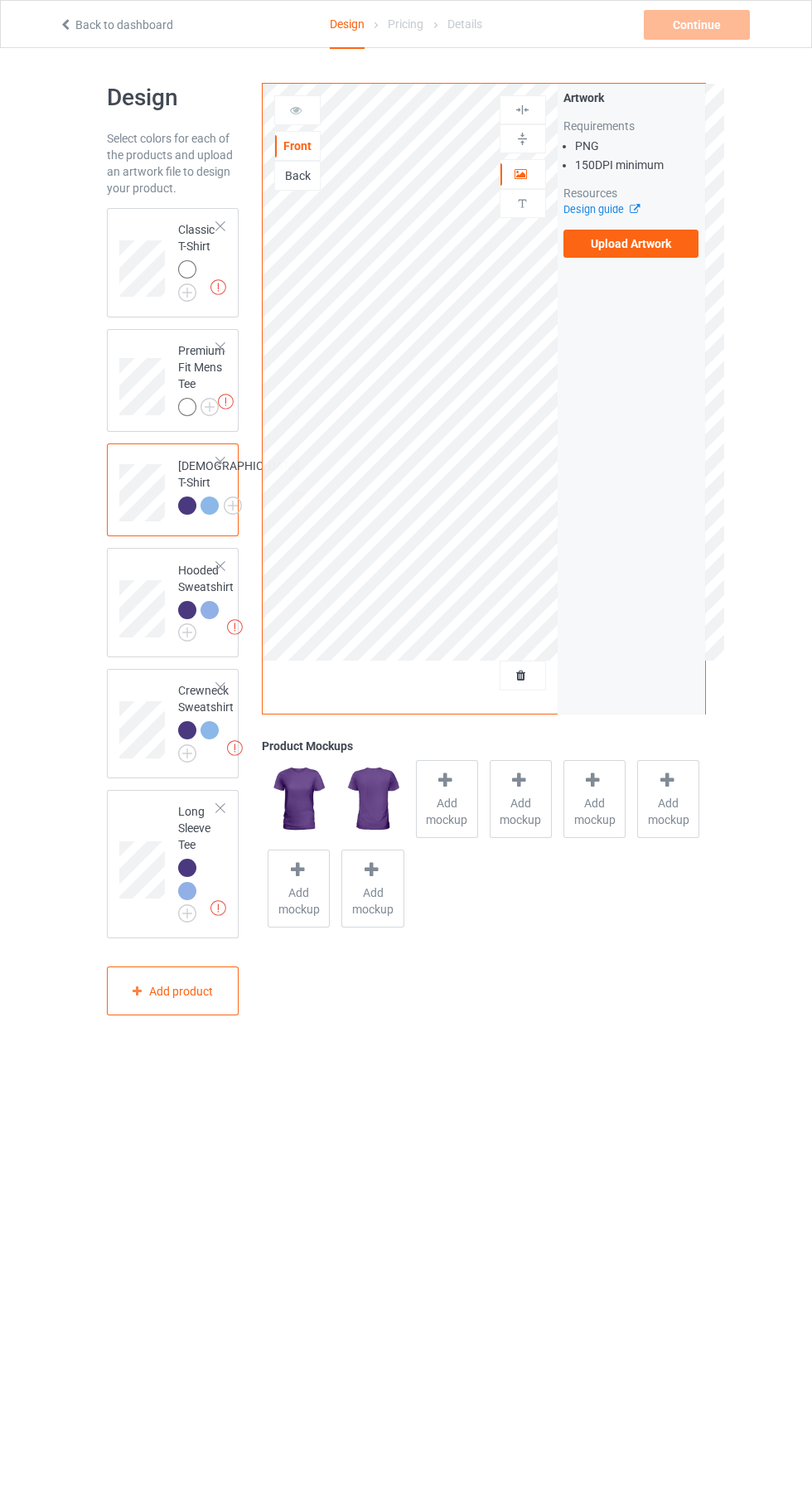
click at [0, 0] on img at bounding box center [0, 0] width 0 height 0
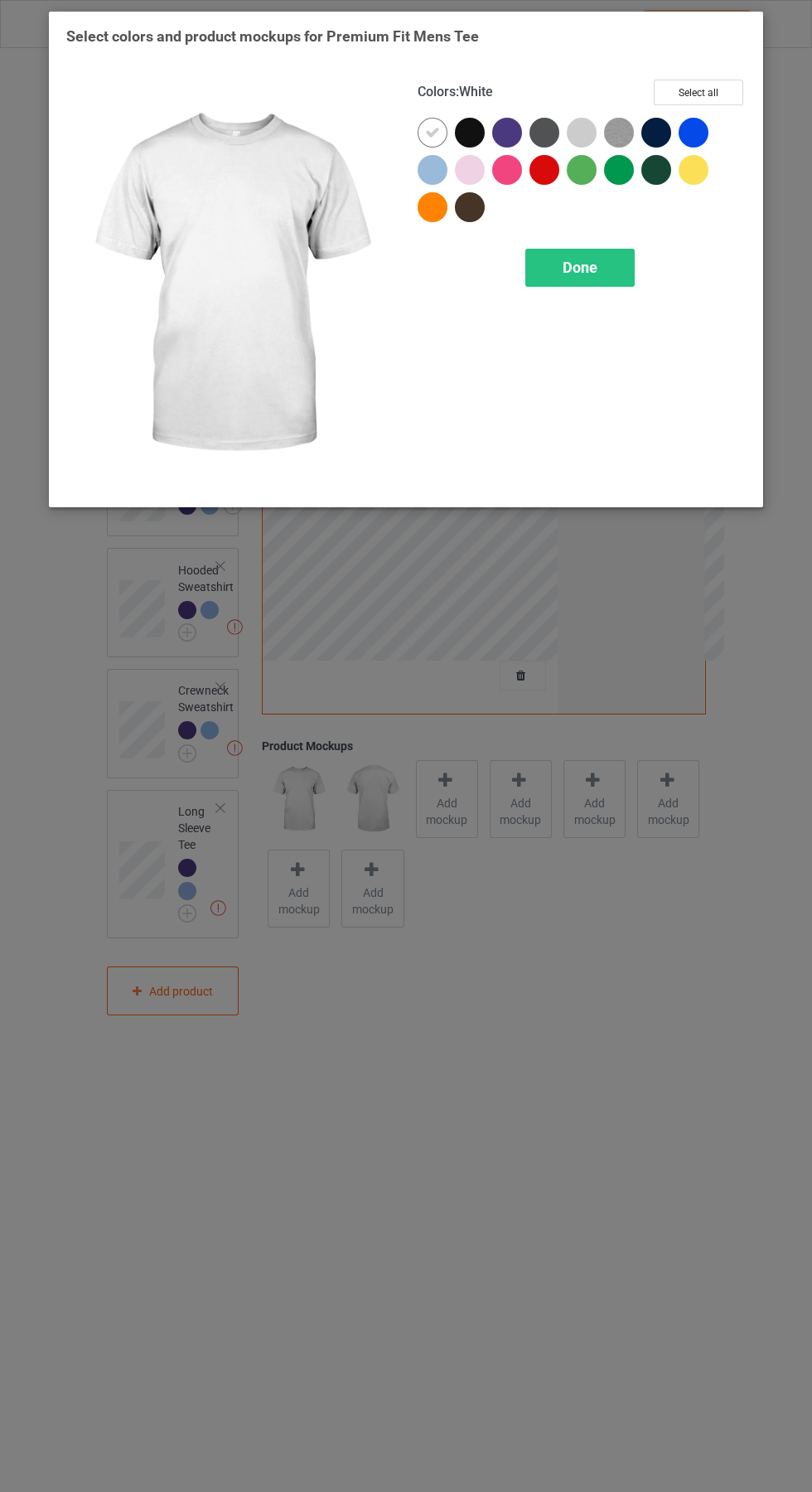
click at [518, 124] on div at bounding box center [507, 133] width 30 height 30
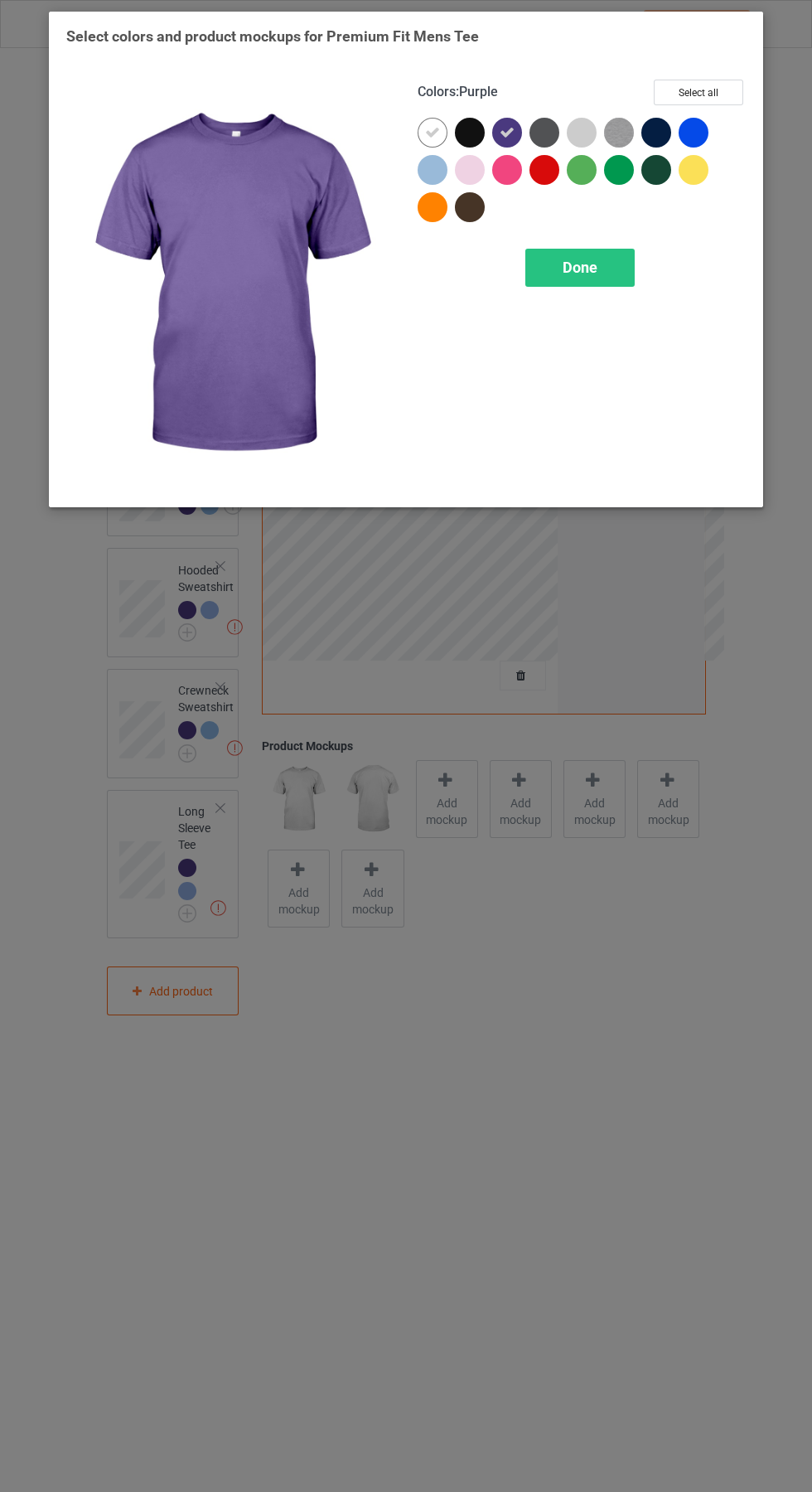
click at [440, 170] on div at bounding box center [433, 169] width 30 height 30
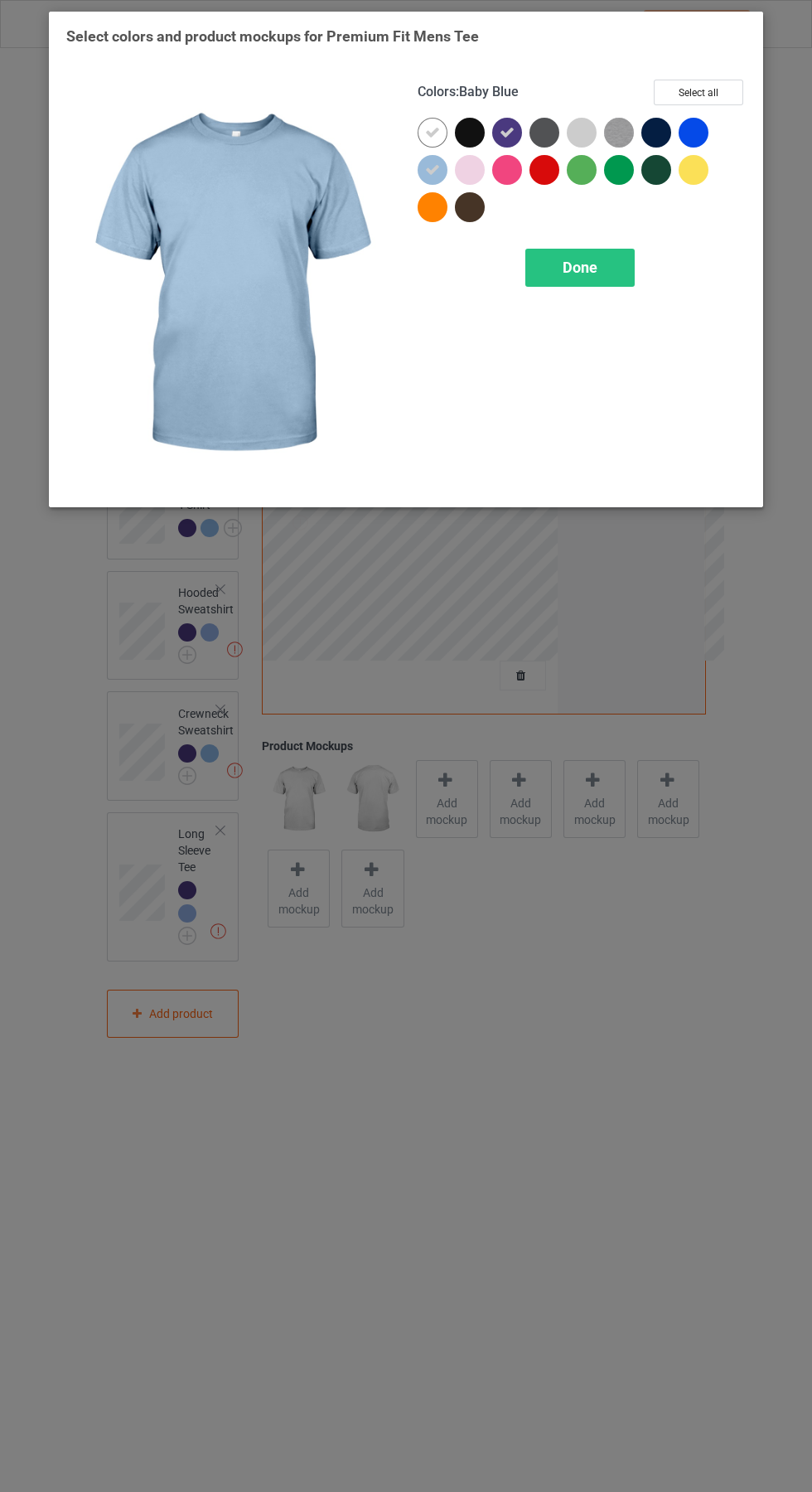
click at [444, 125] on div at bounding box center [433, 133] width 30 height 30
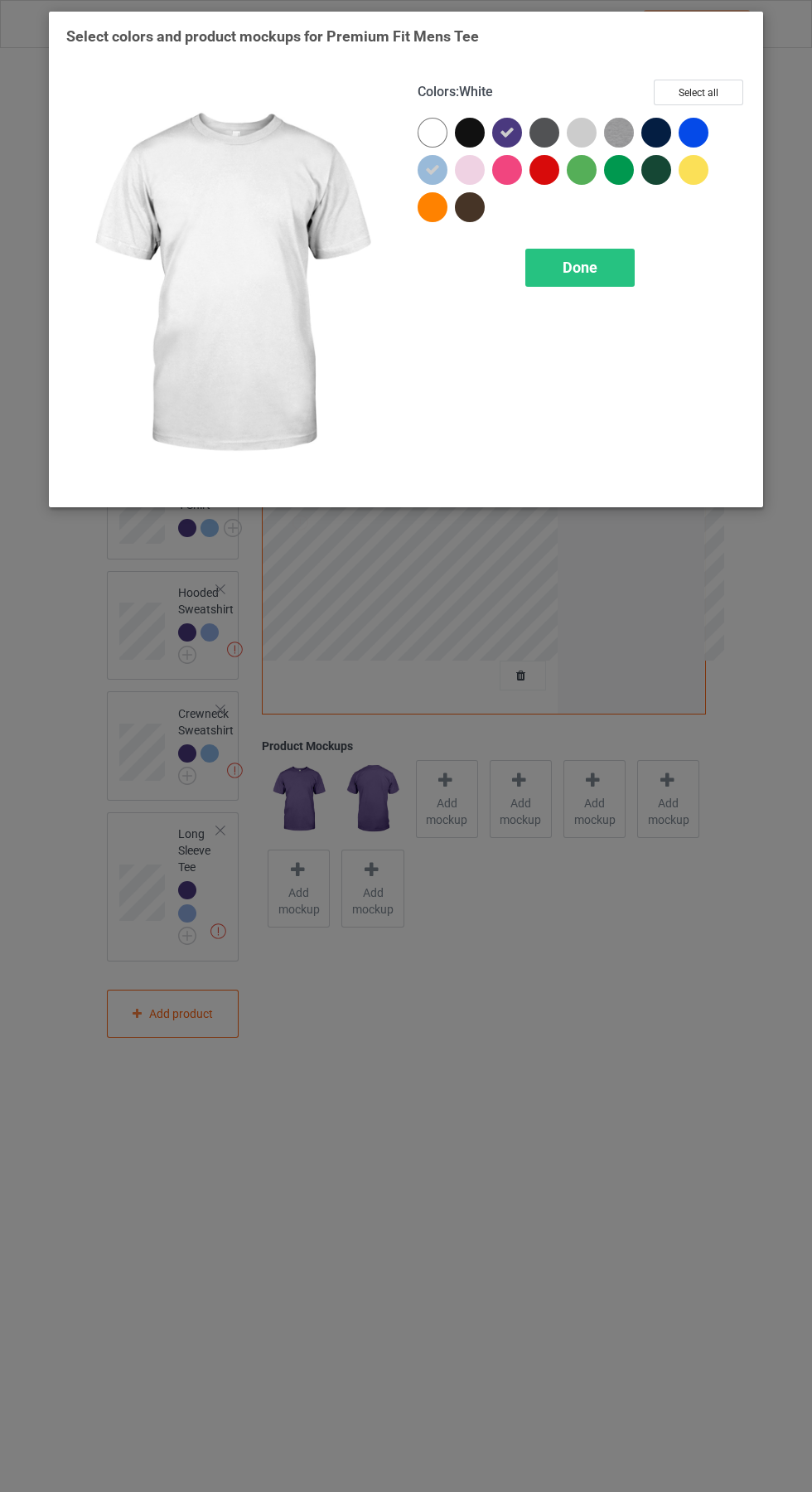
click at [604, 266] on div "Done" at bounding box center [579, 267] width 109 height 38
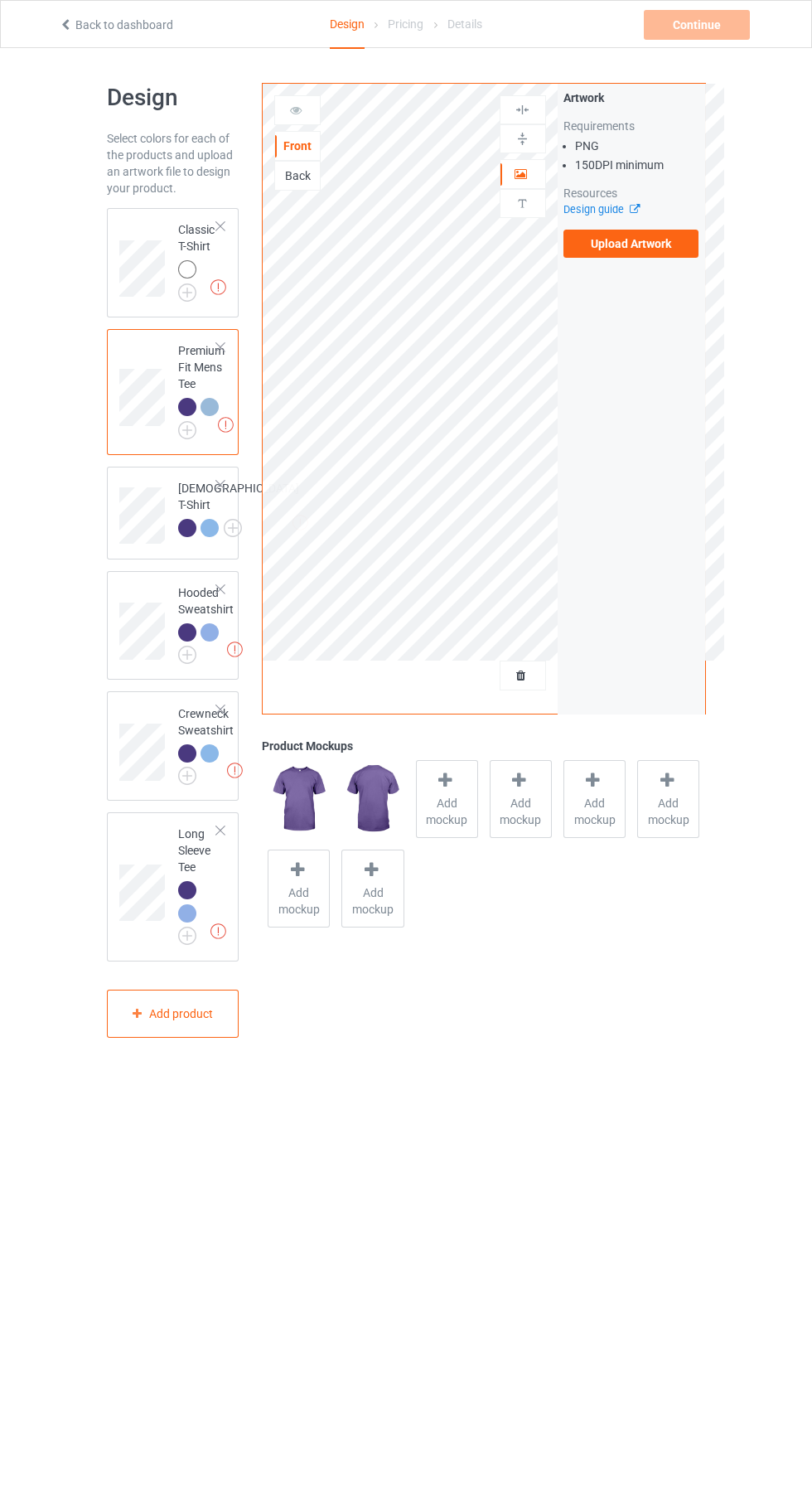
click at [0, 0] on img at bounding box center [0, 0] width 0 height 0
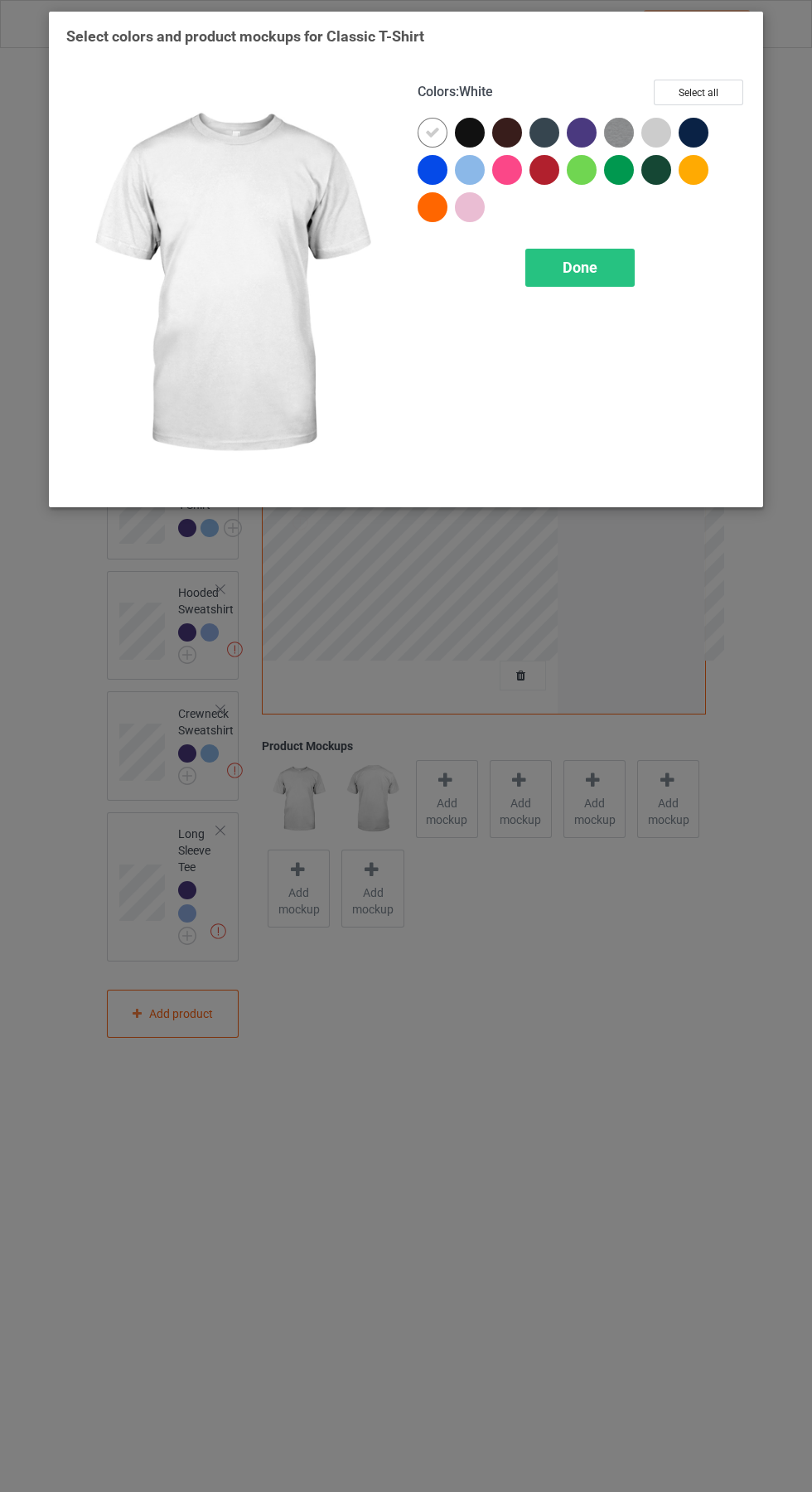
click at [479, 170] on div at bounding box center [469, 169] width 30 height 30
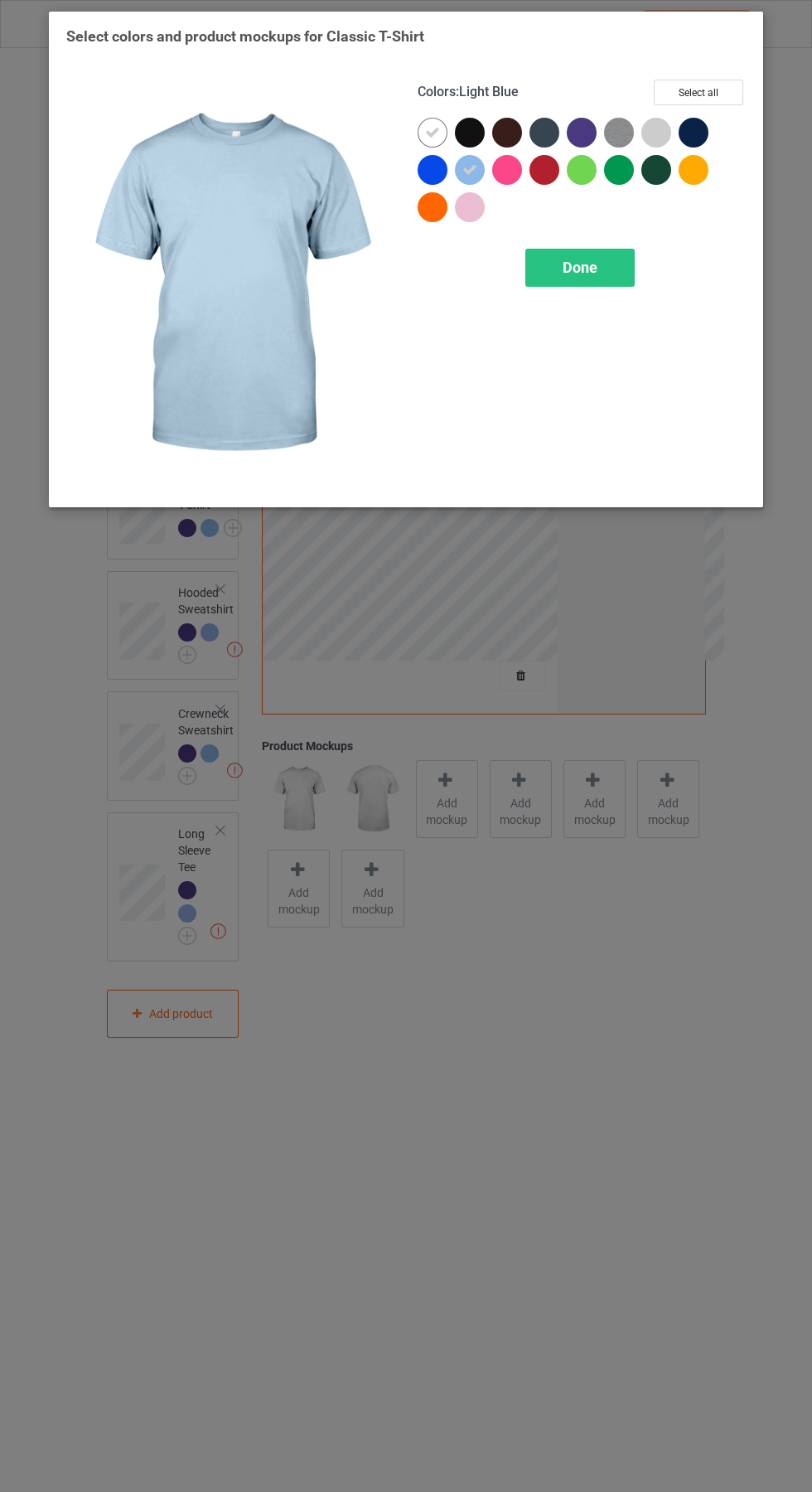
click at [419, 127] on div at bounding box center [433, 133] width 30 height 30
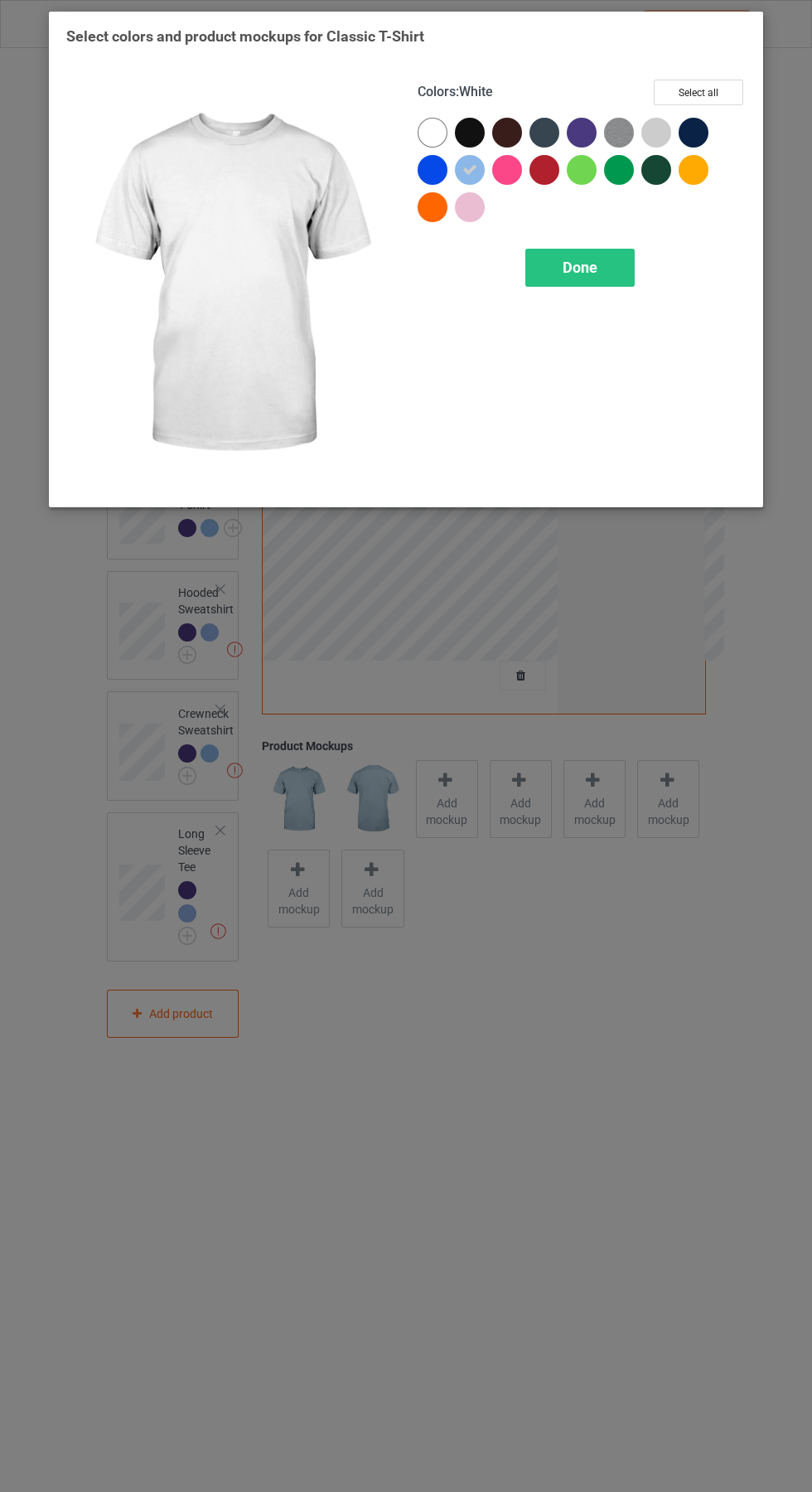
click at [586, 130] on div at bounding box center [581, 133] width 30 height 30
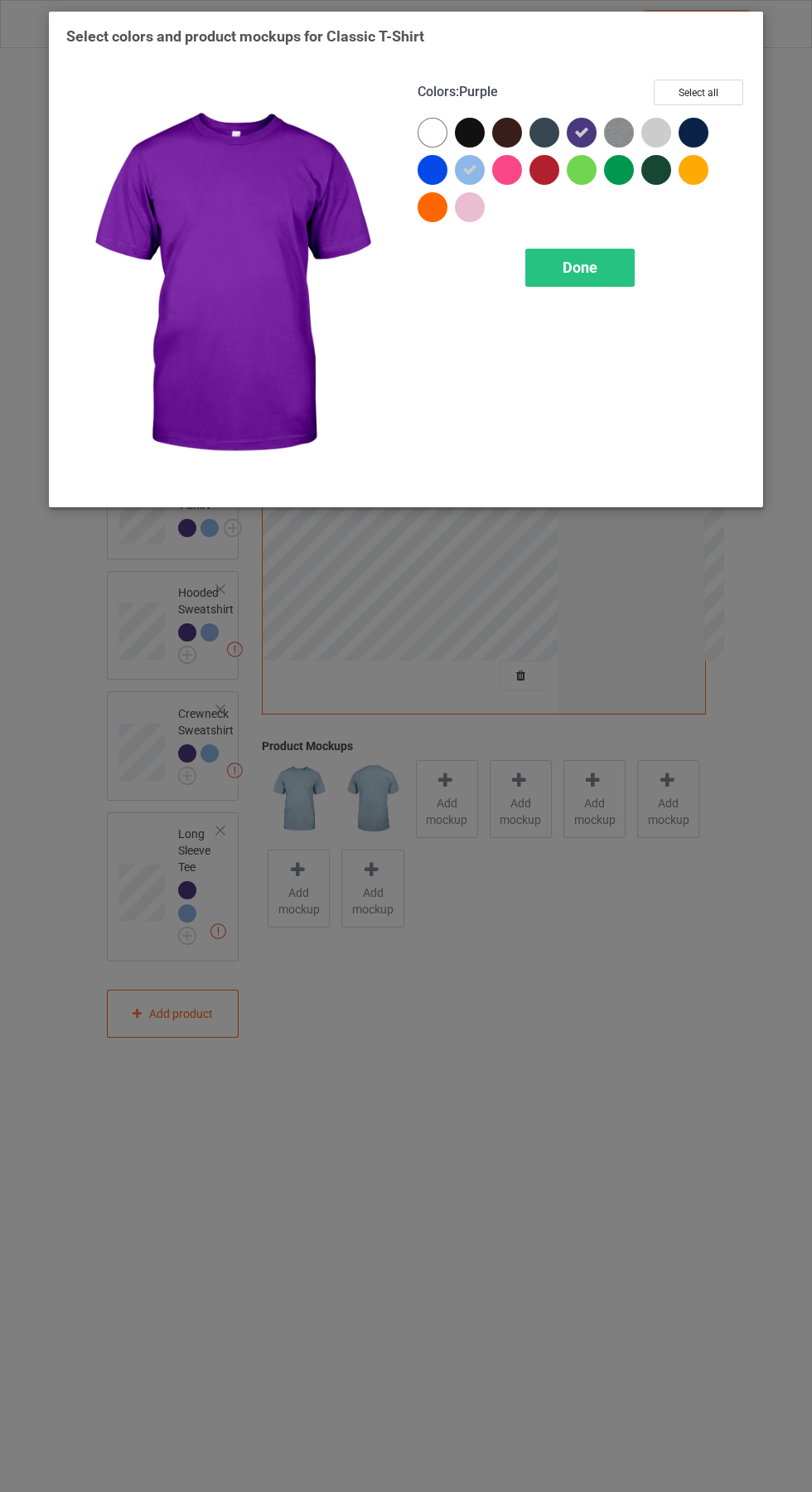
click at [624, 266] on div "Done" at bounding box center [579, 267] width 109 height 38
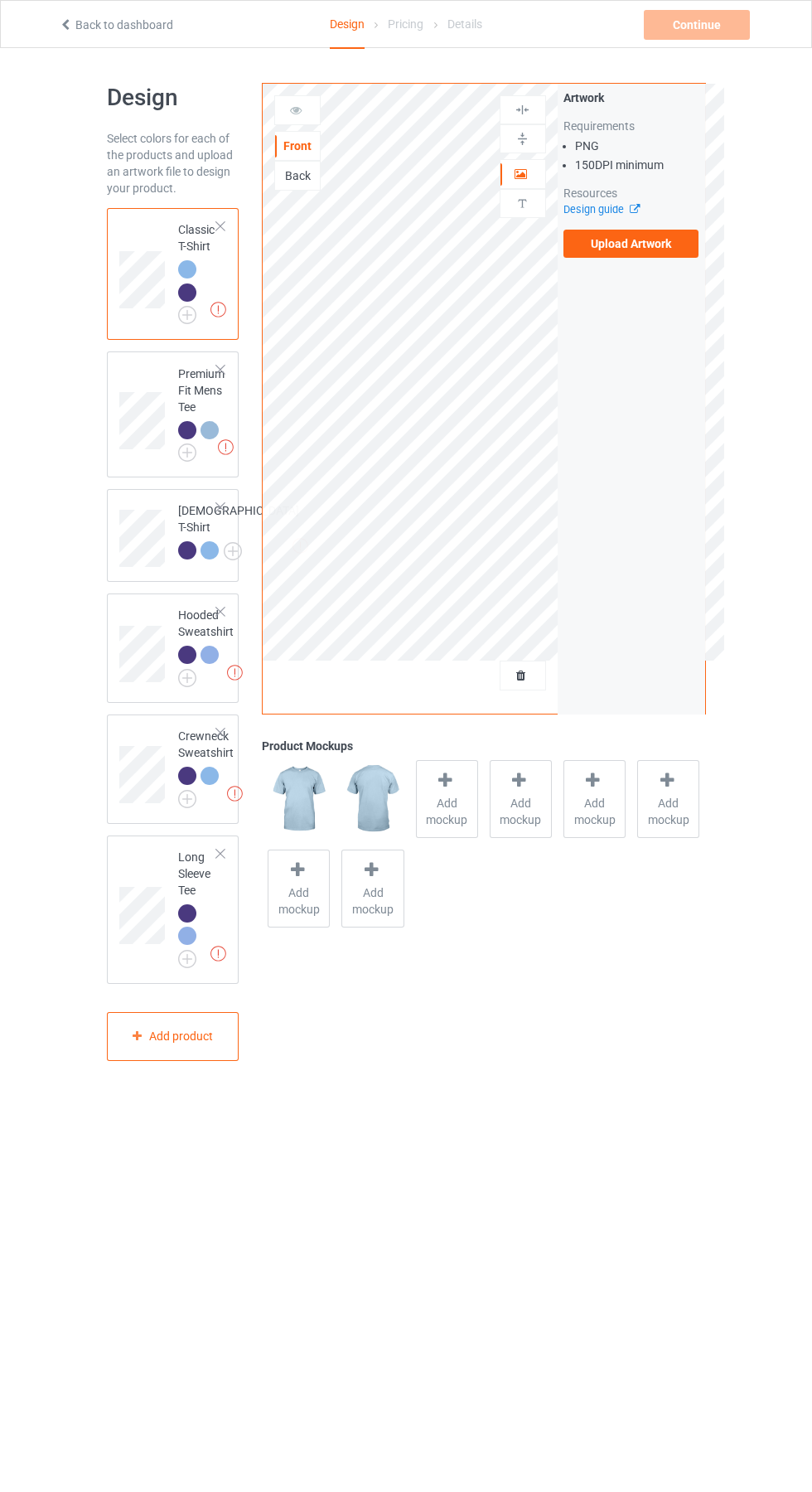
click at [640, 256] on label "Upload Artwork" at bounding box center [631, 244] width 136 height 28
click at [0, 0] on input "Upload Artwork" at bounding box center [0, 0] width 0 height 0
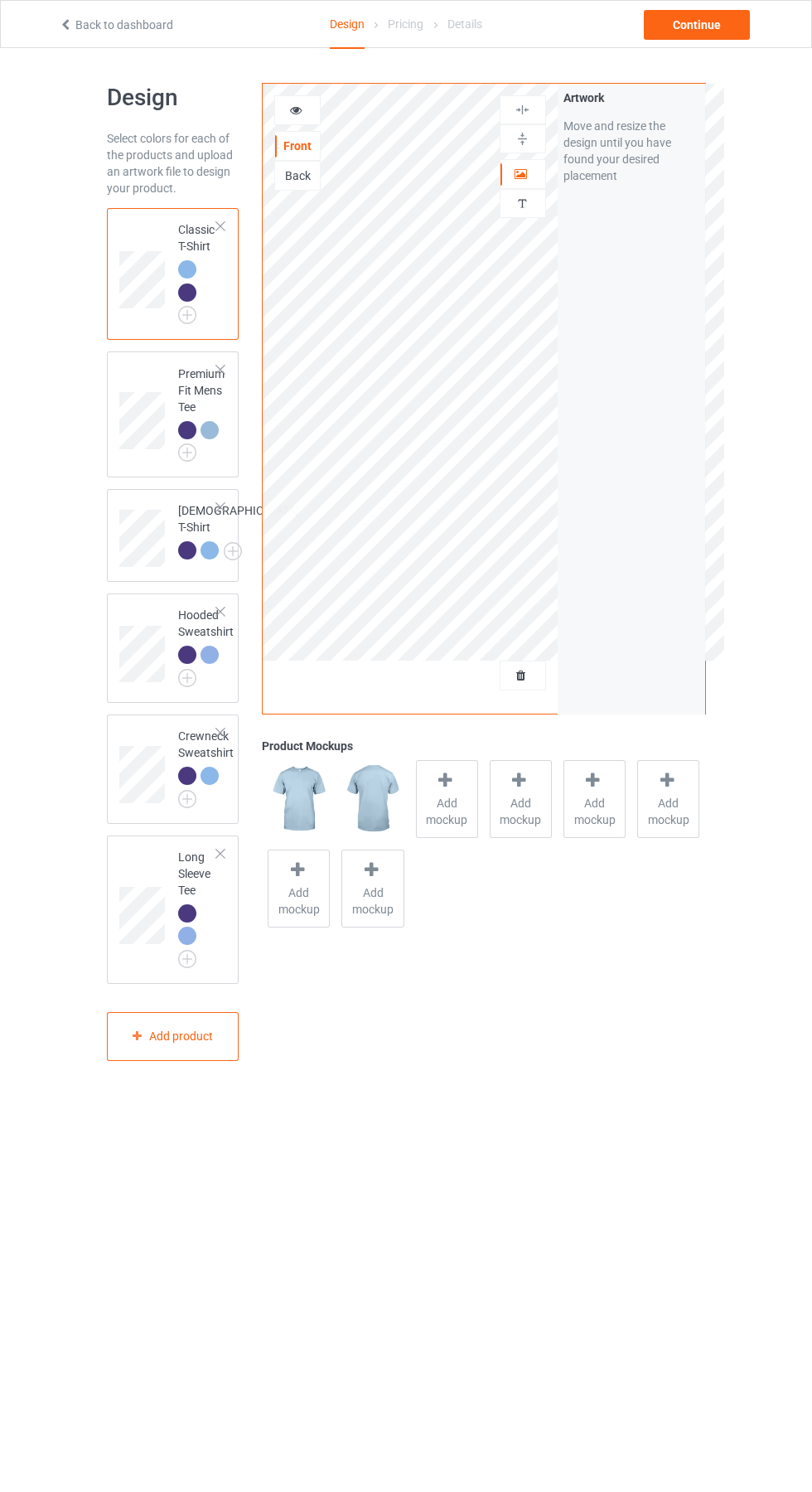
click at [451, 792] on div at bounding box center [446, 783] width 23 height 24
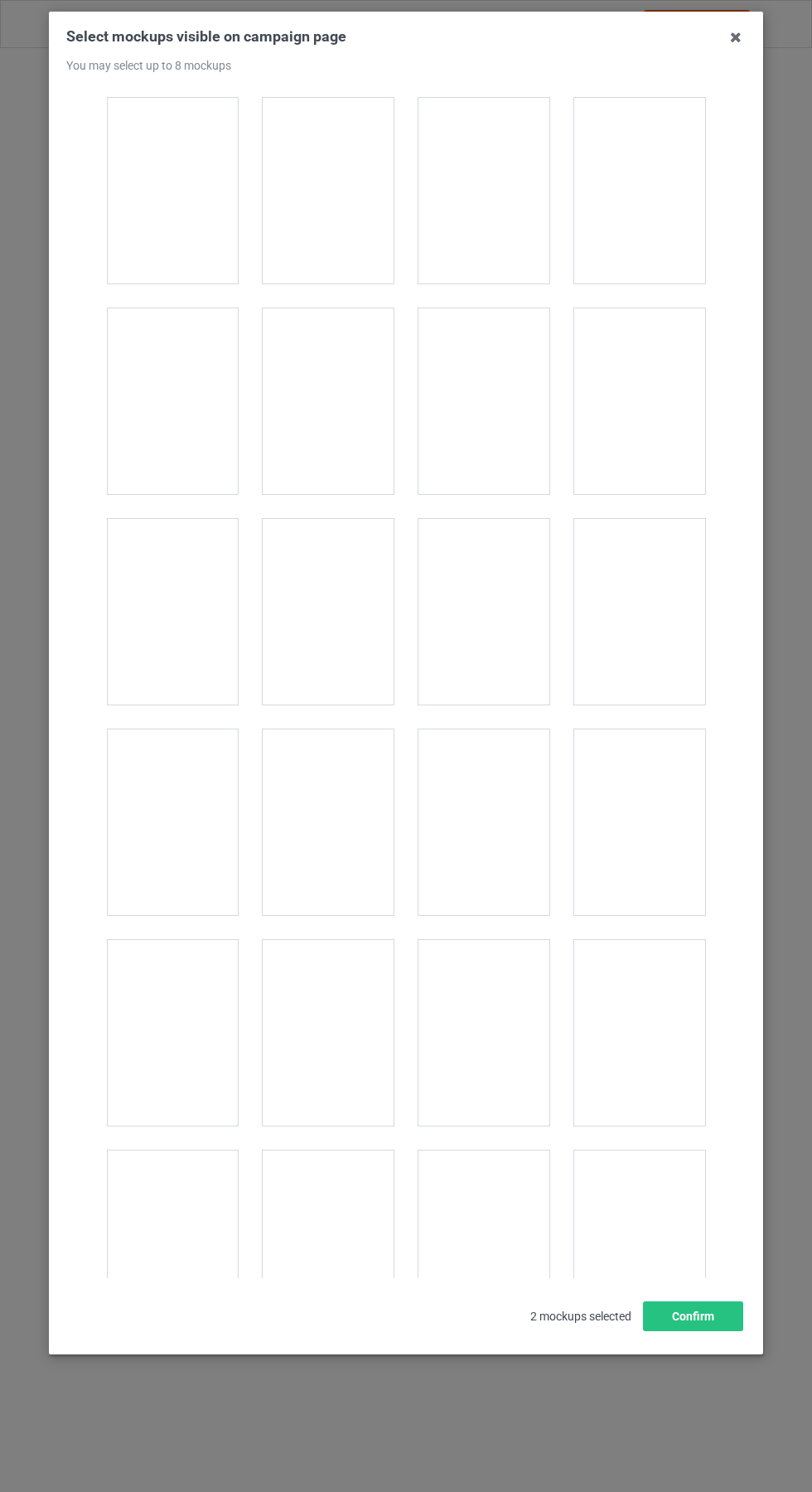
scroll to position [2120, 0]
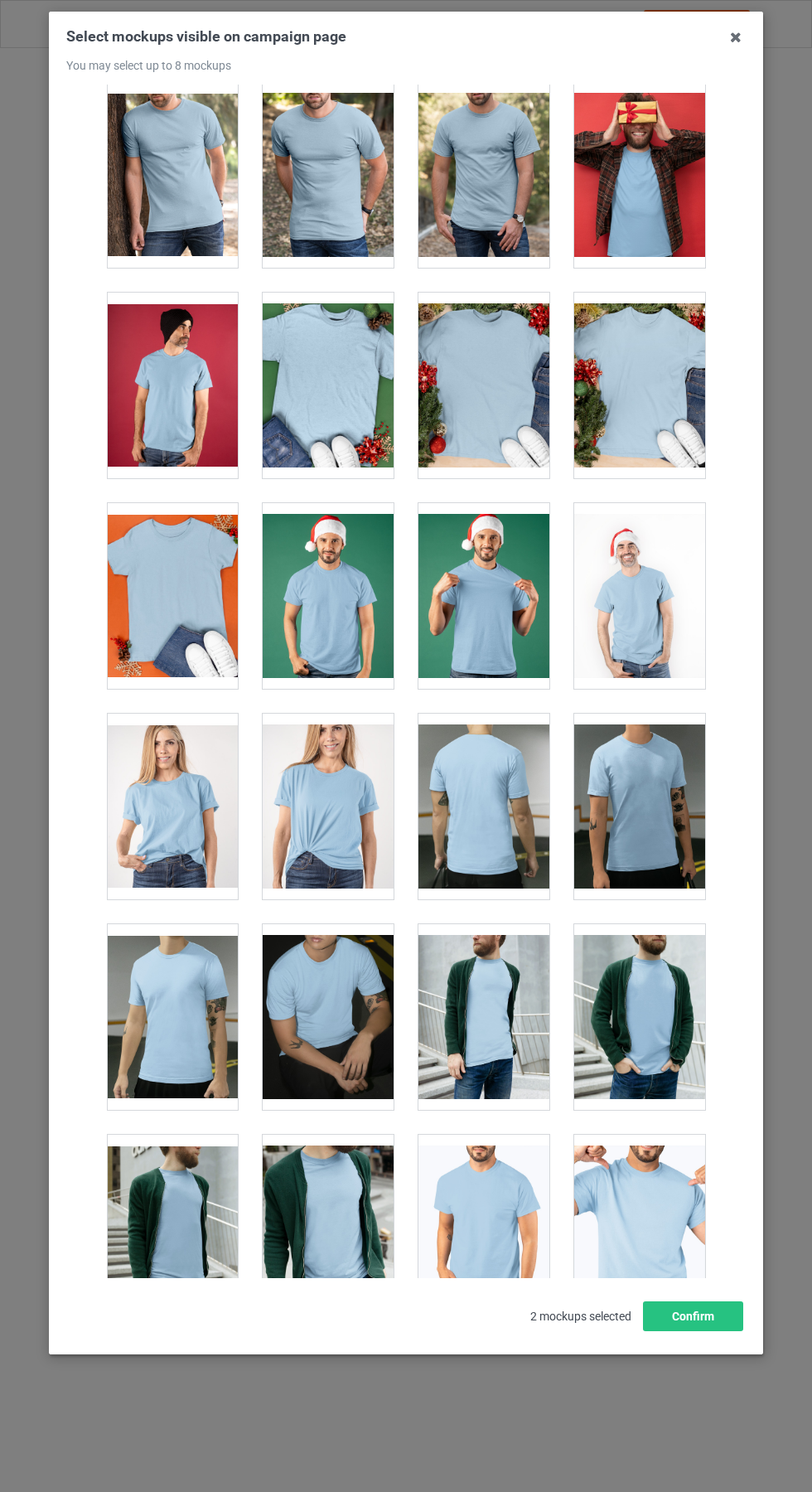
click at [185, 826] on div at bounding box center [172, 805] width 131 height 185
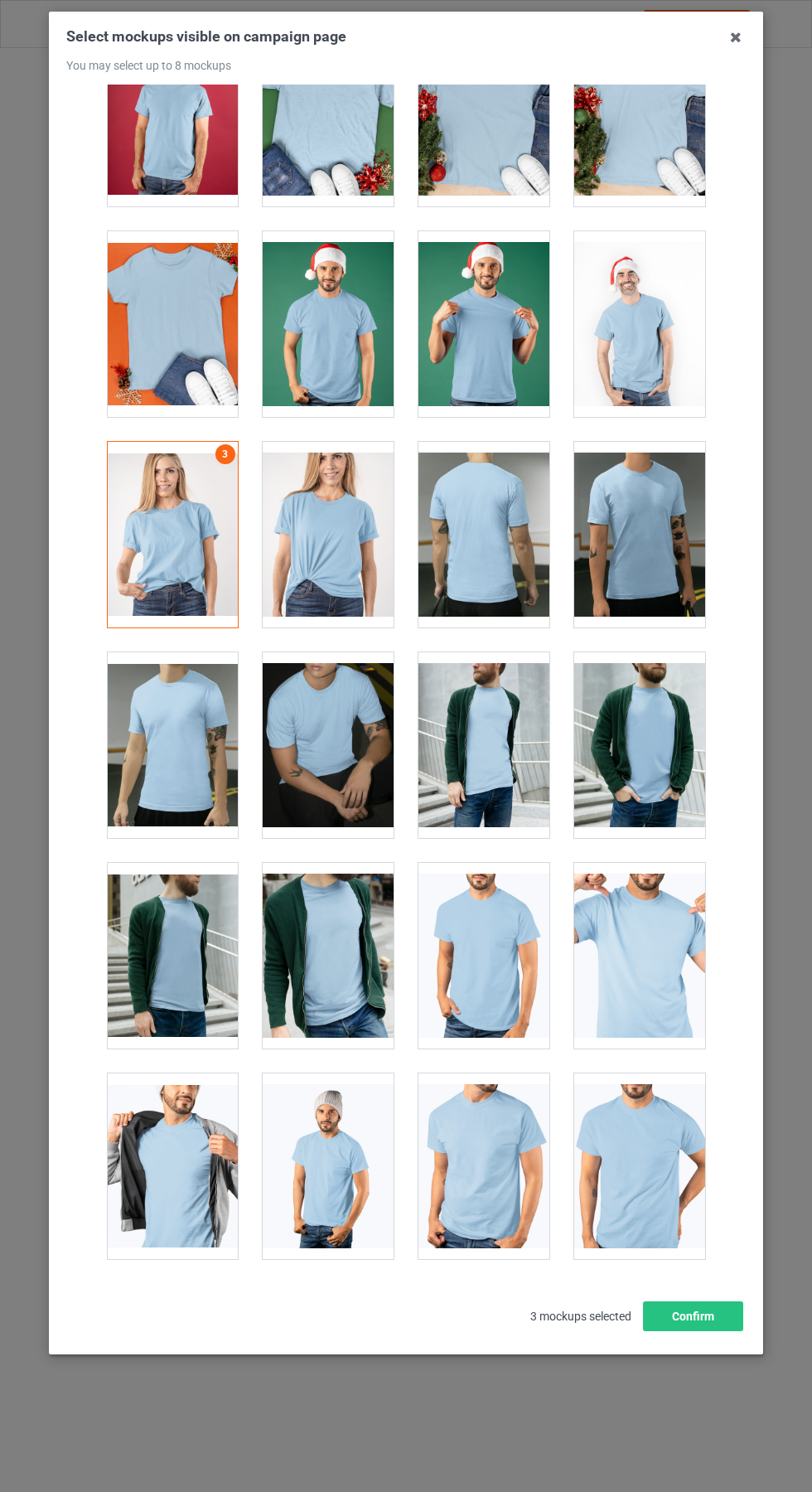
scroll to position [2398, 0]
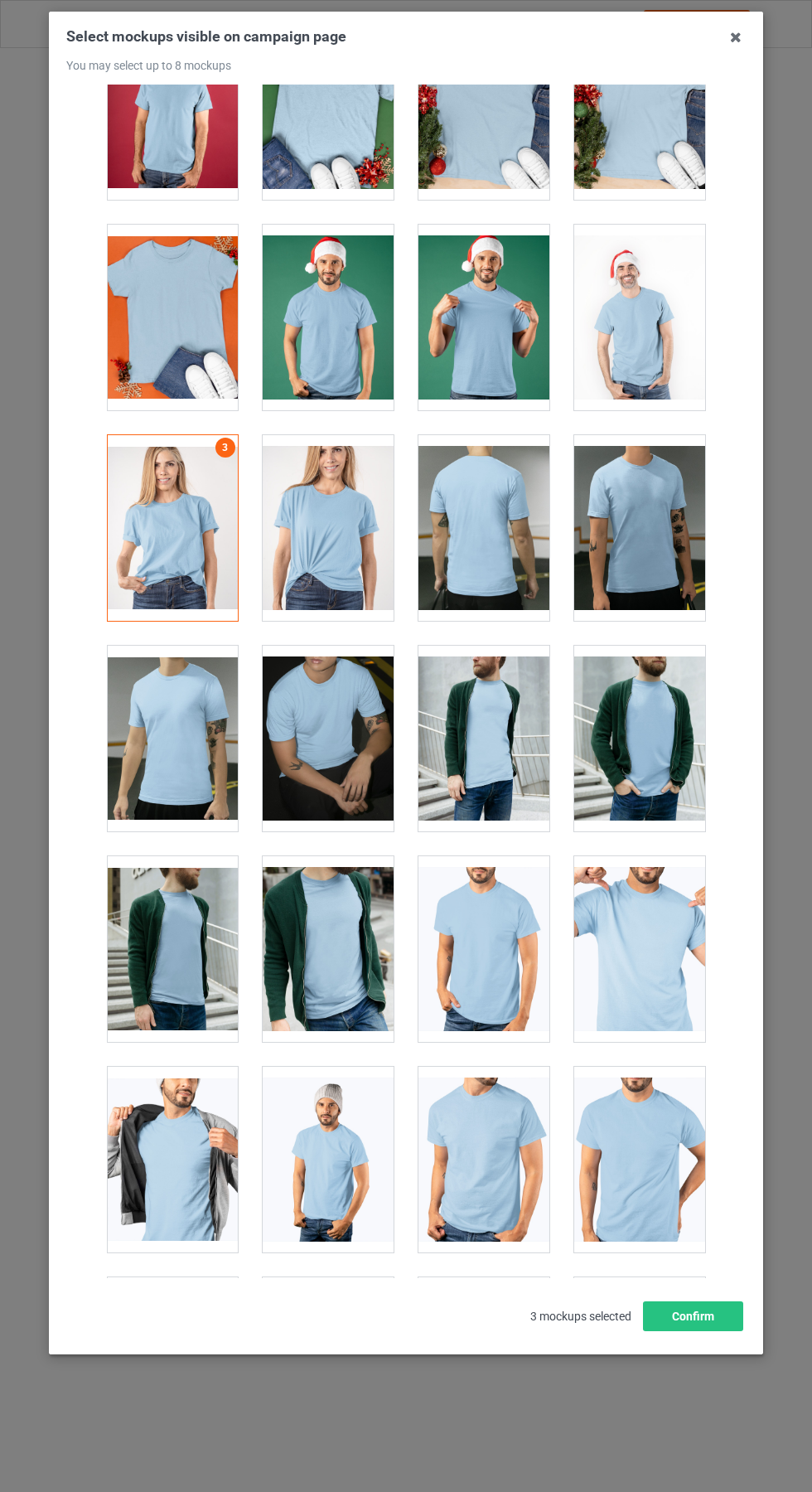
click at [351, 483] on div at bounding box center [328, 527] width 131 height 185
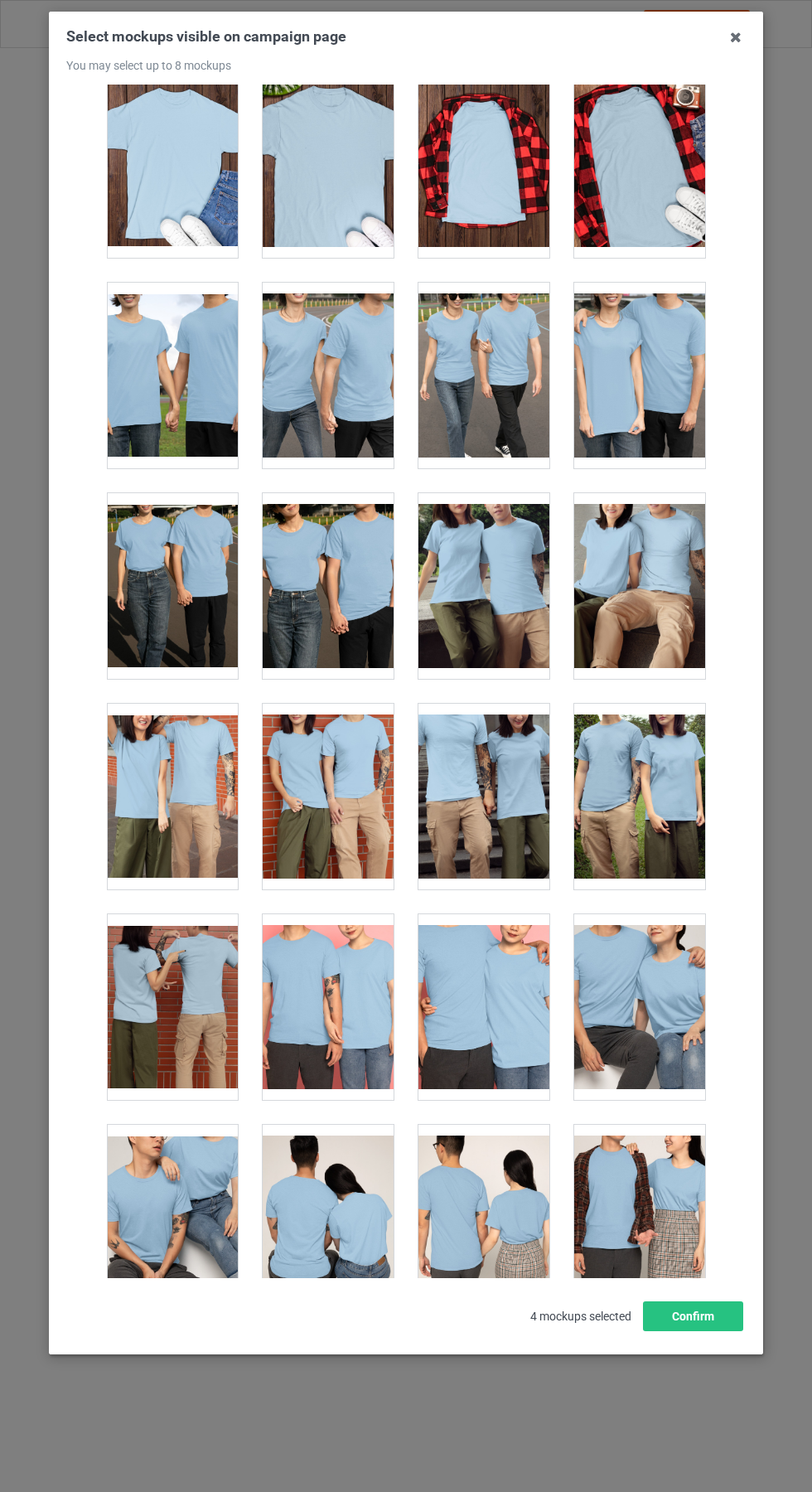
click at [319, 768] on div at bounding box center [328, 796] width 131 height 185
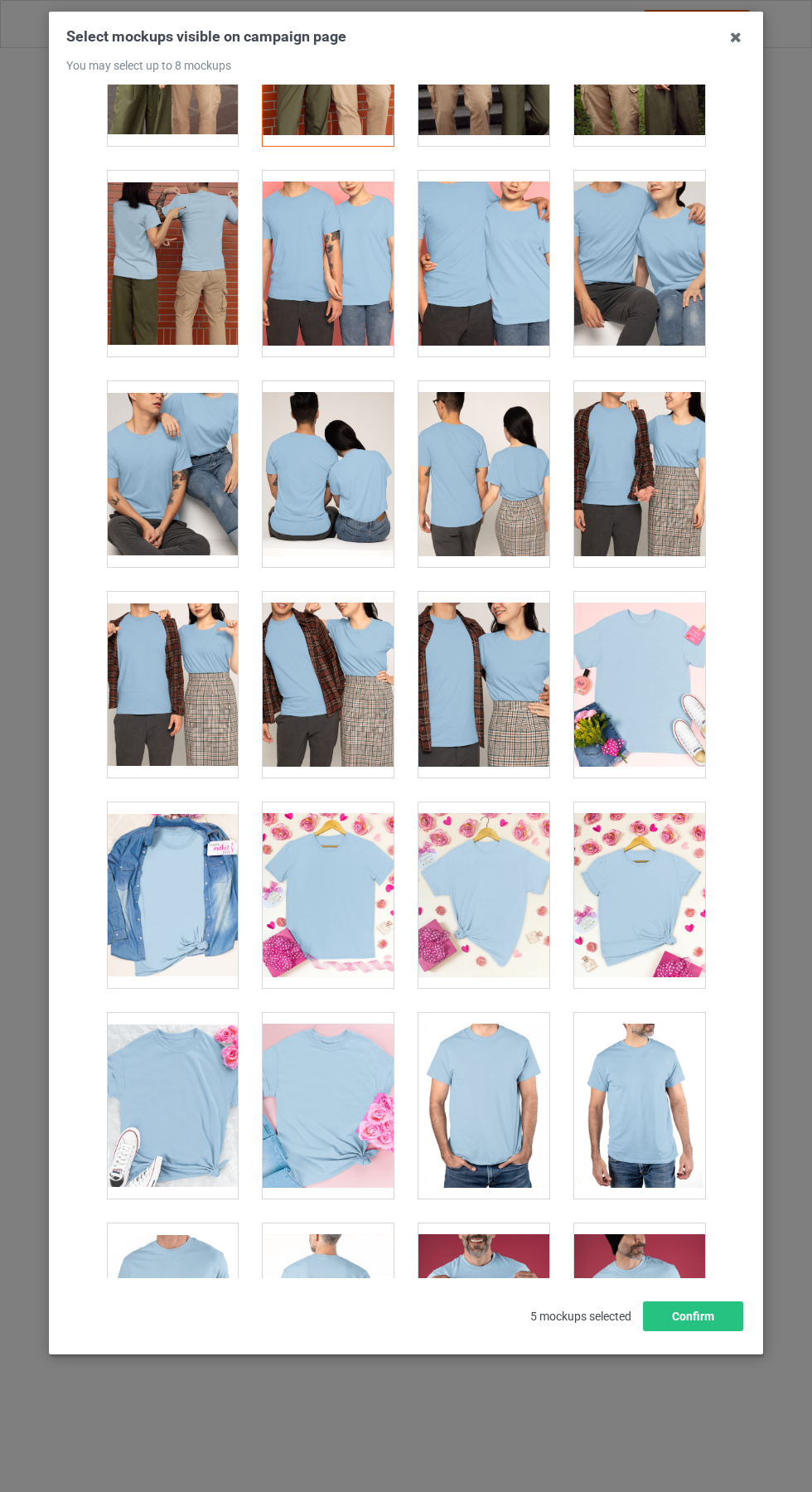
scroll to position [6135, 0]
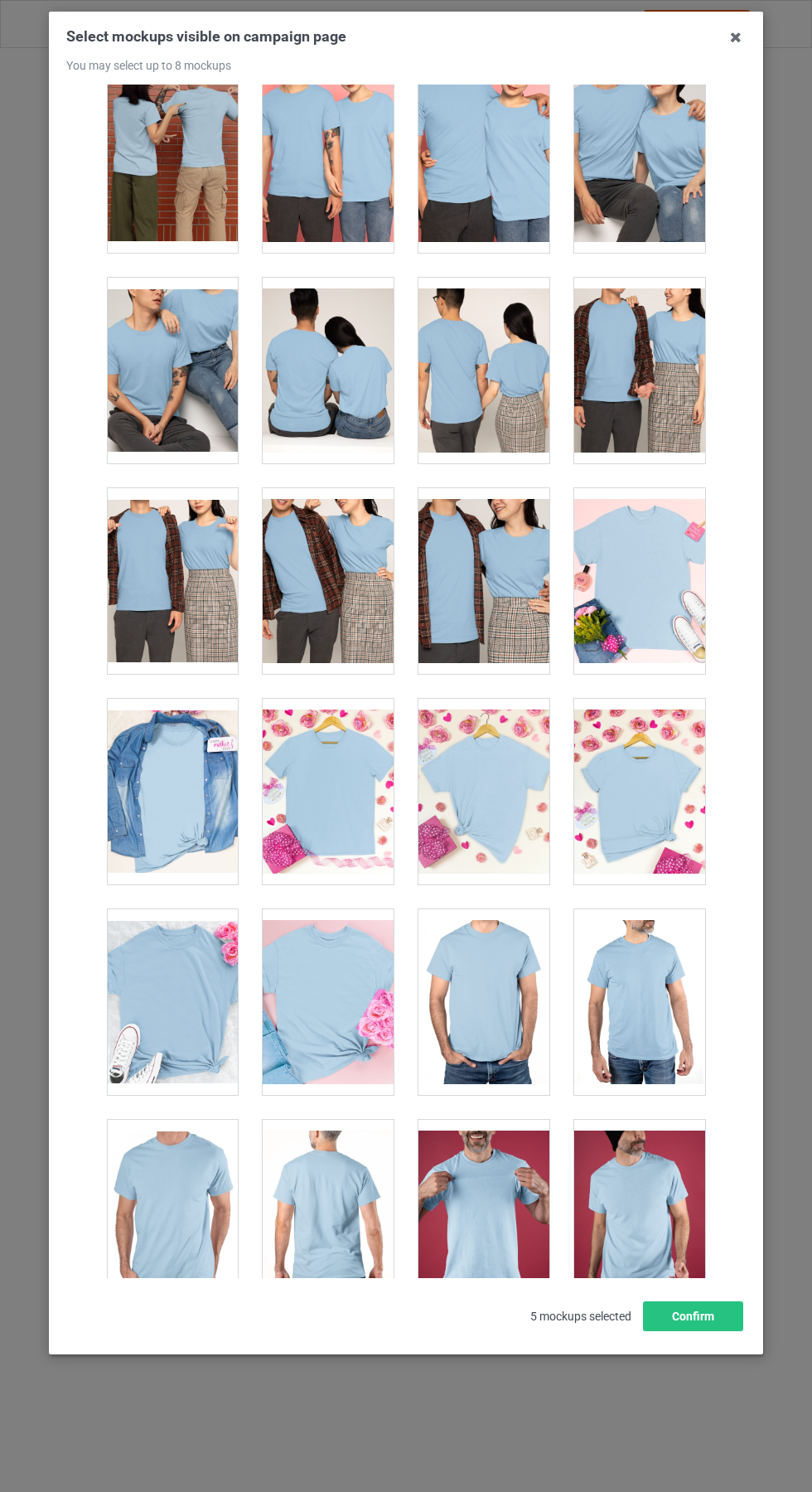
click at [349, 748] on div at bounding box center [328, 791] width 131 height 185
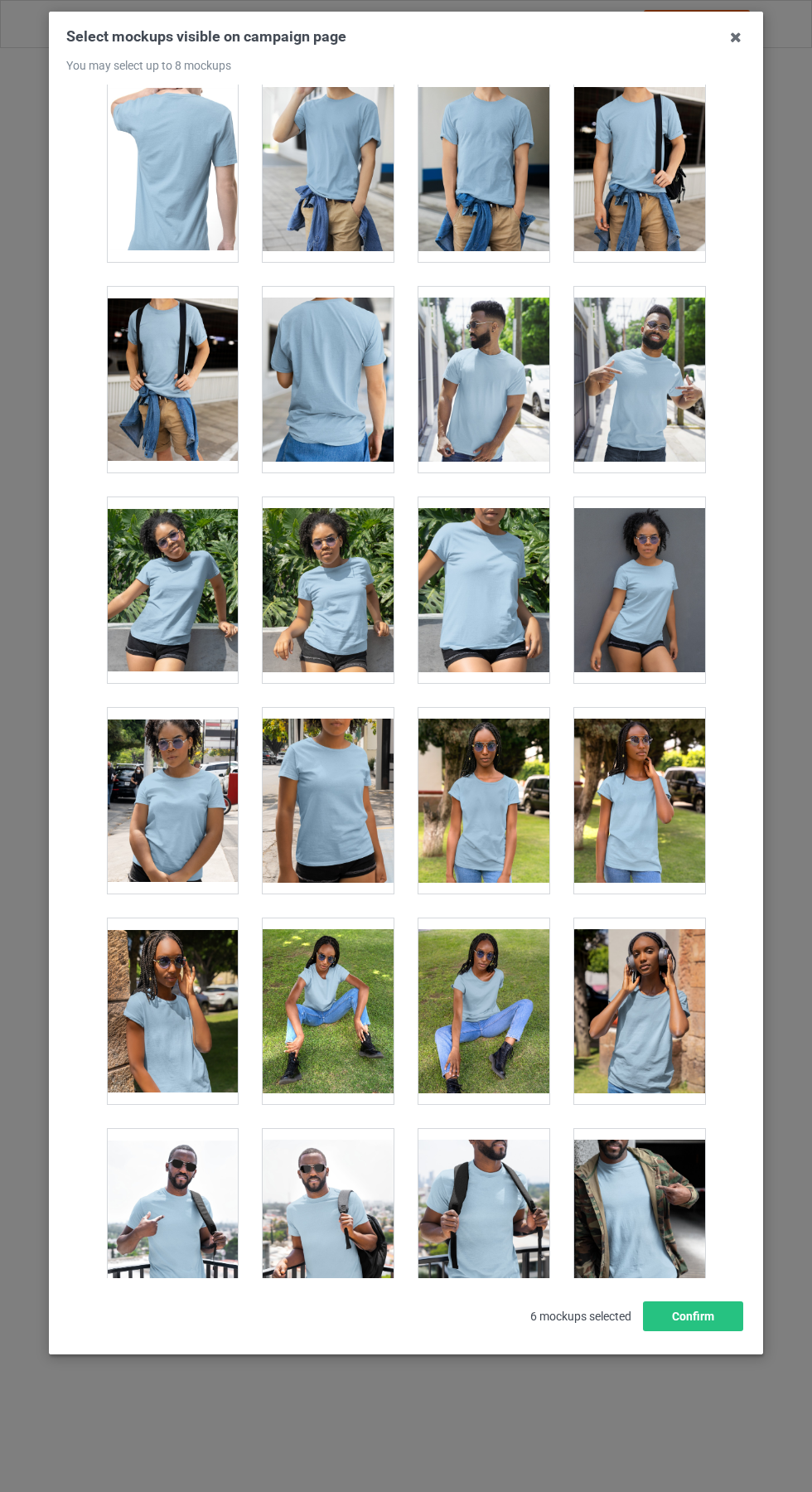
scroll to position [9574, 0]
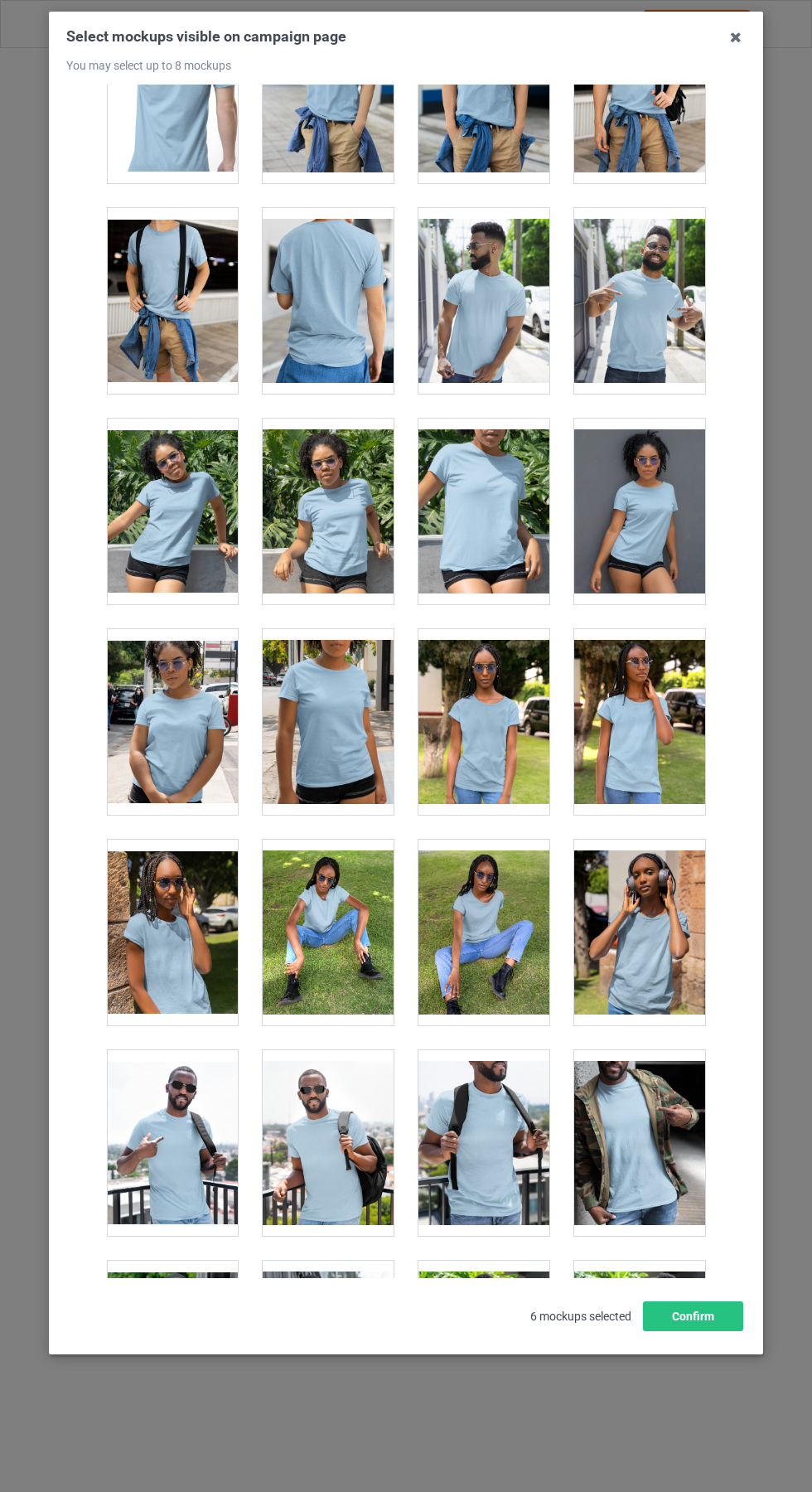
click at [736, 37] on icon at bounding box center [736, 37] width 27 height 27
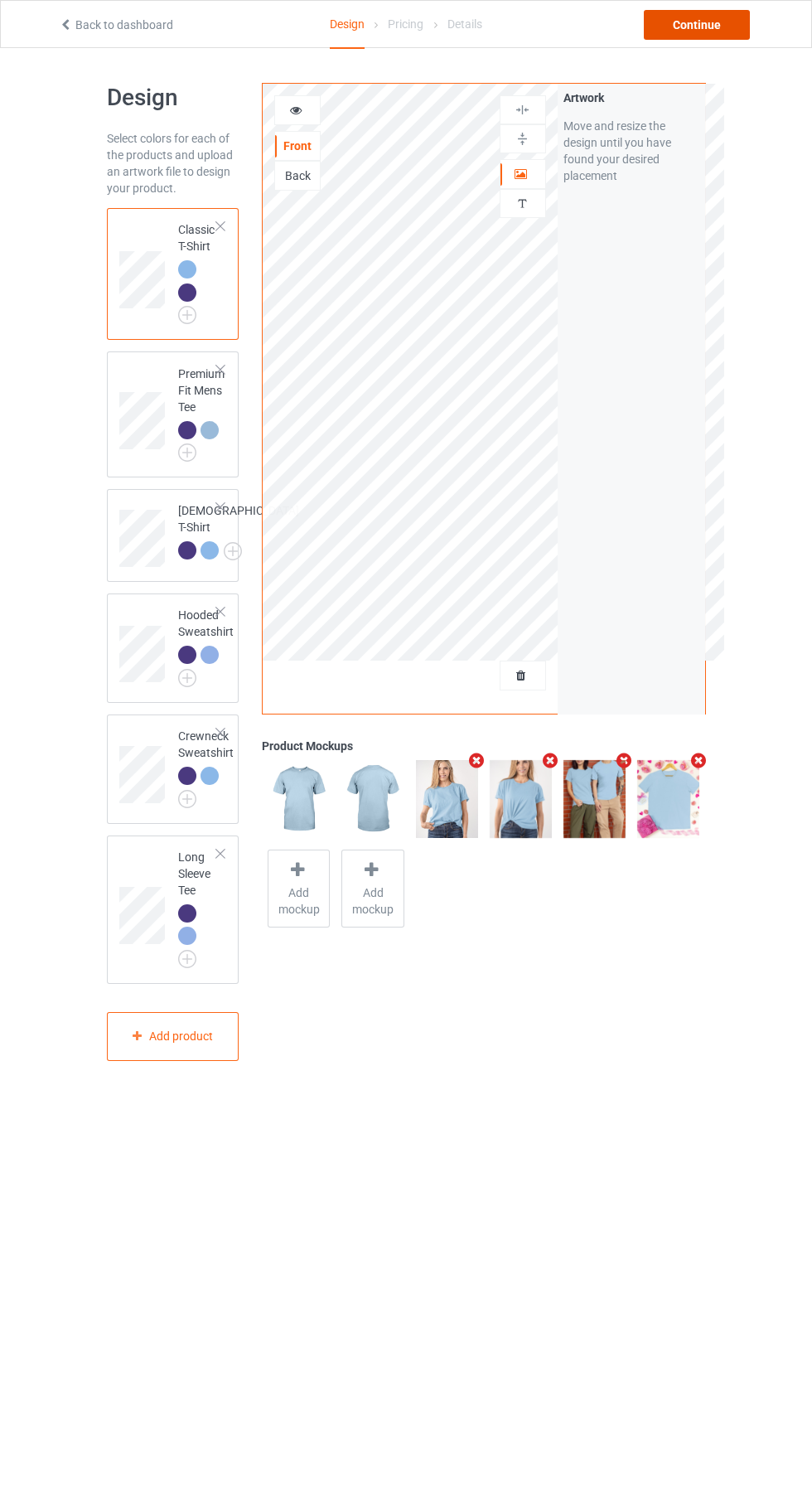
click at [708, 28] on div "Continue" at bounding box center [696, 25] width 106 height 30
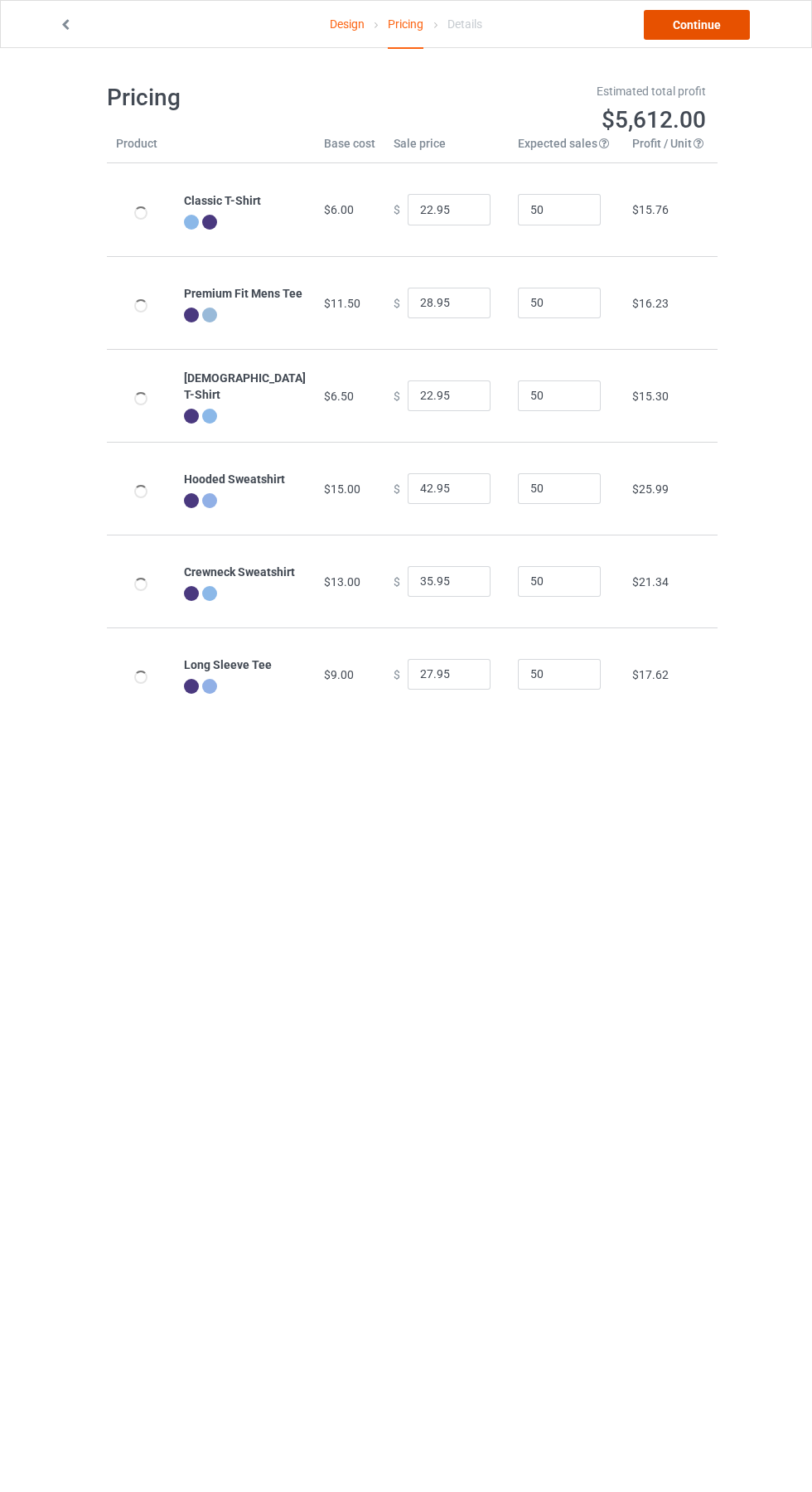
click at [699, 26] on link "Continue" at bounding box center [696, 25] width 106 height 30
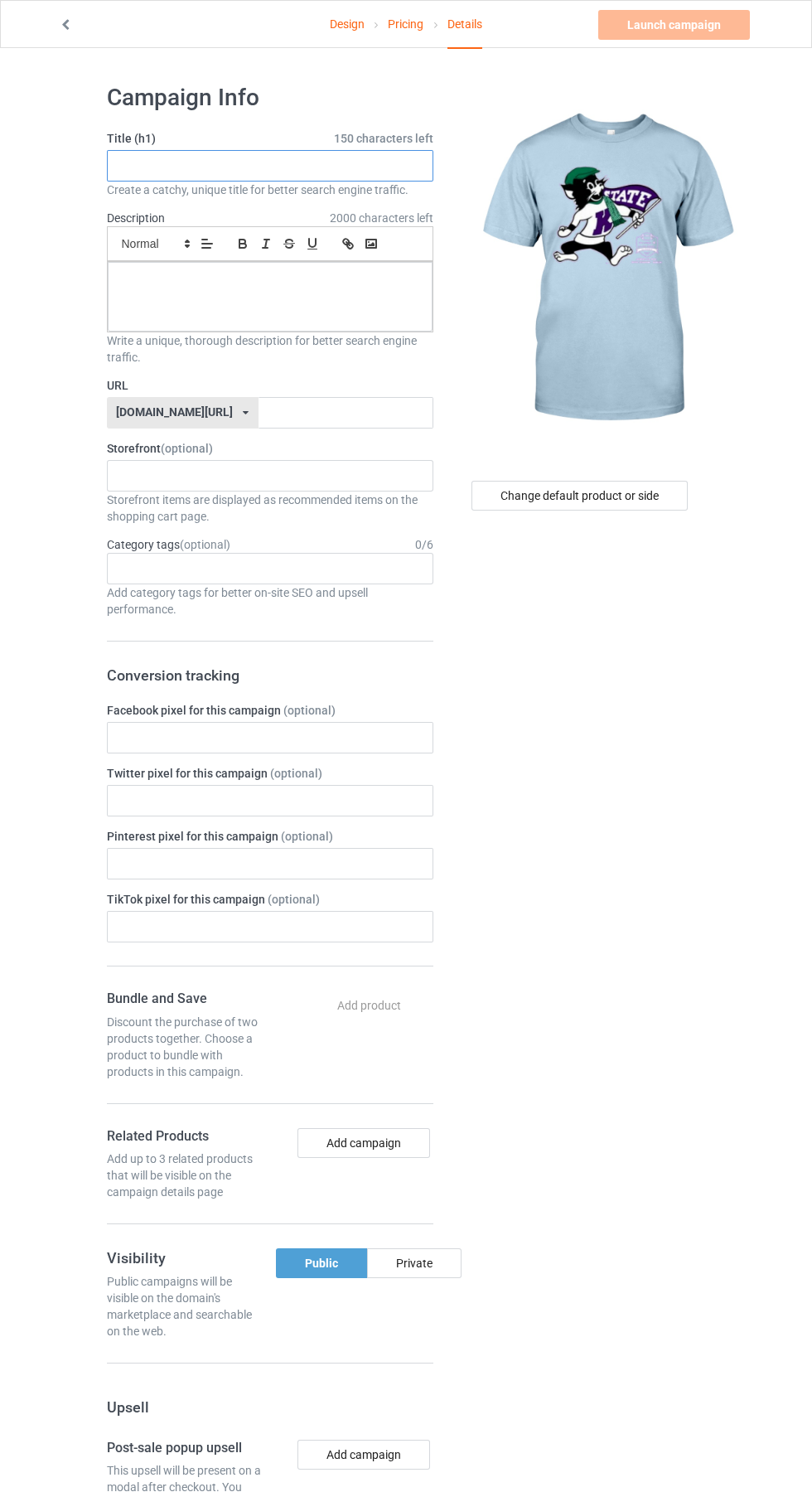
click at [211, 160] on input "text" at bounding box center [270, 165] width 327 height 32
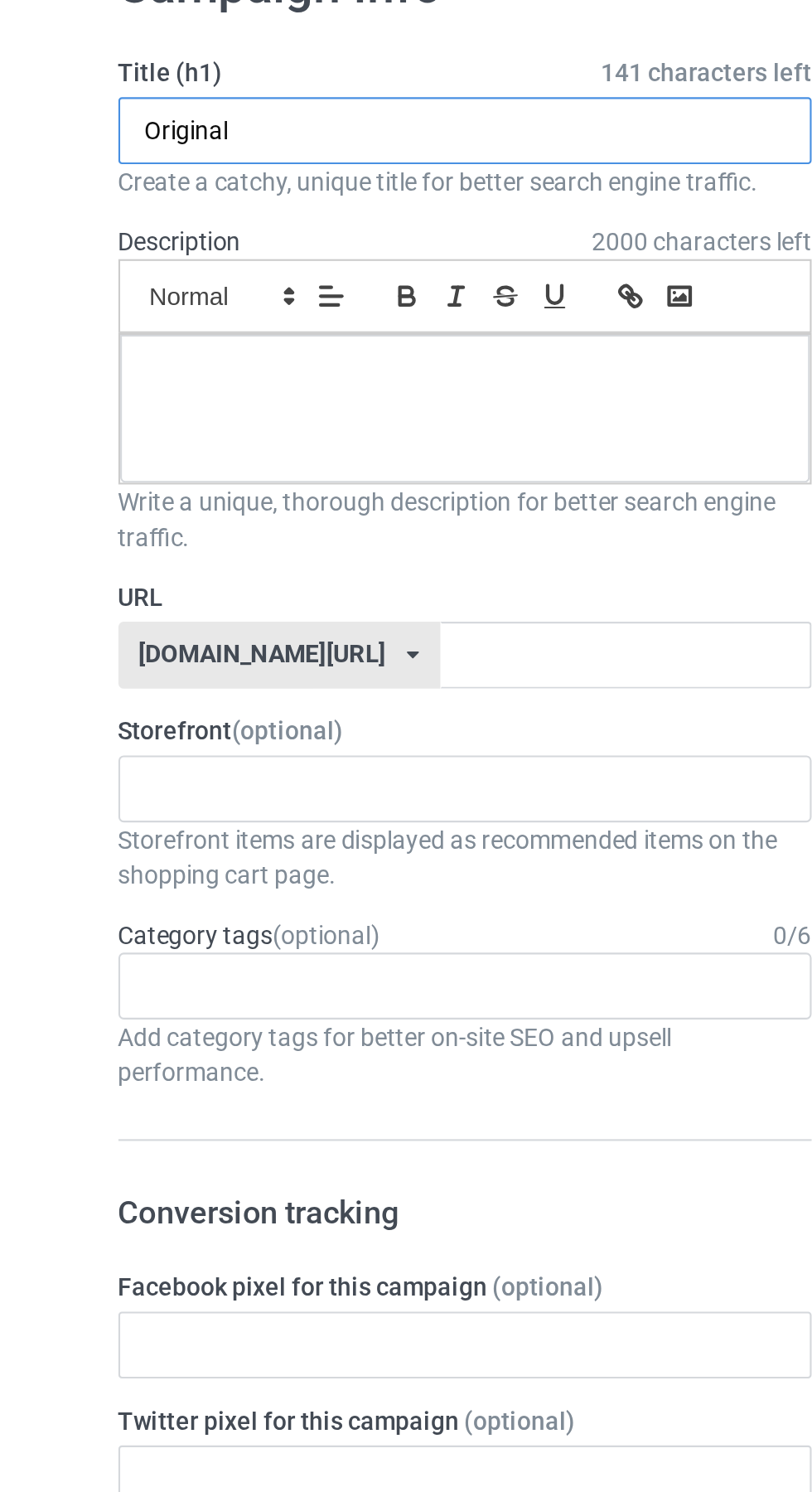
type input "Original"
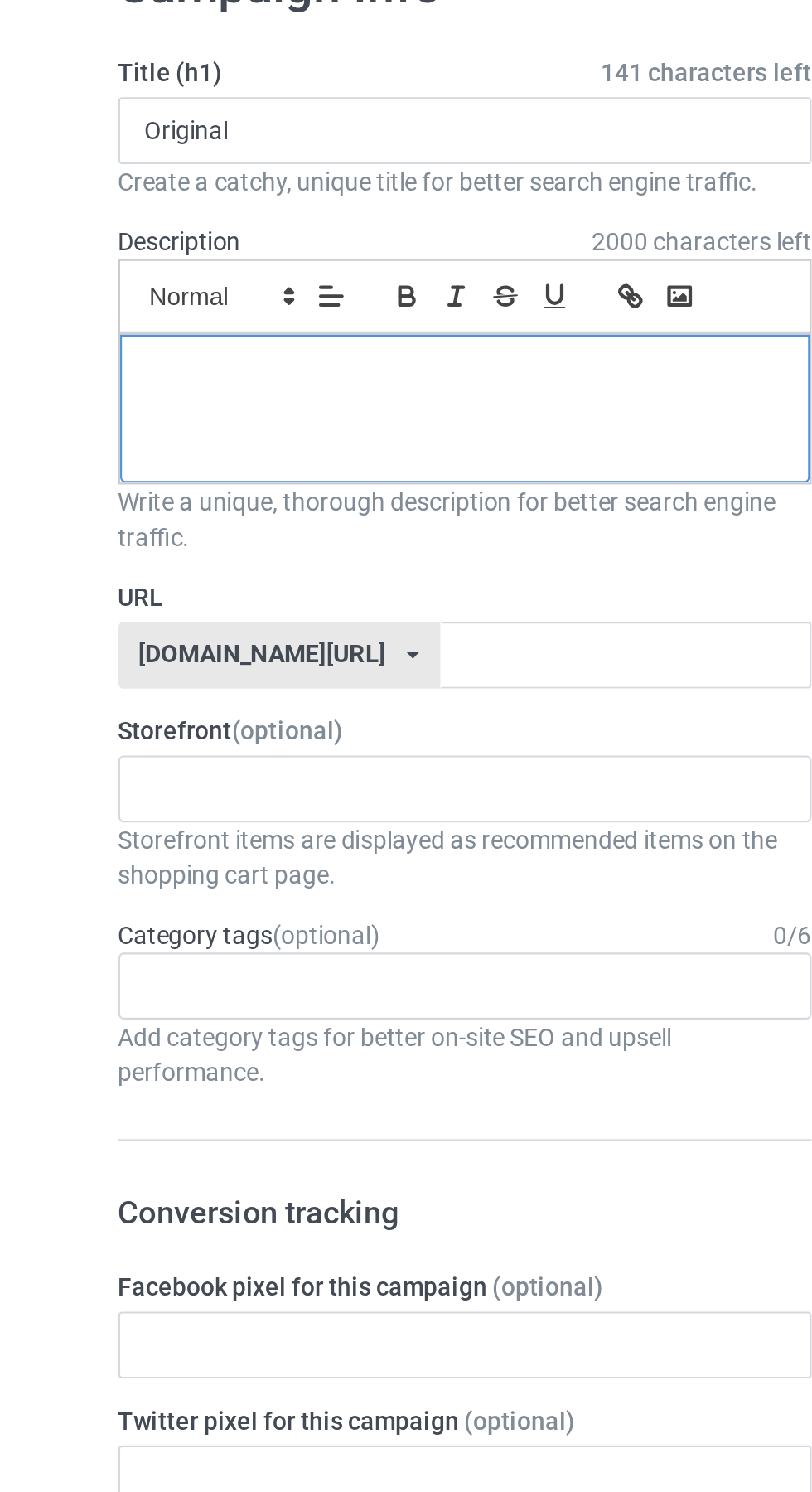
click at [245, 293] on div at bounding box center [270, 296] width 325 height 69
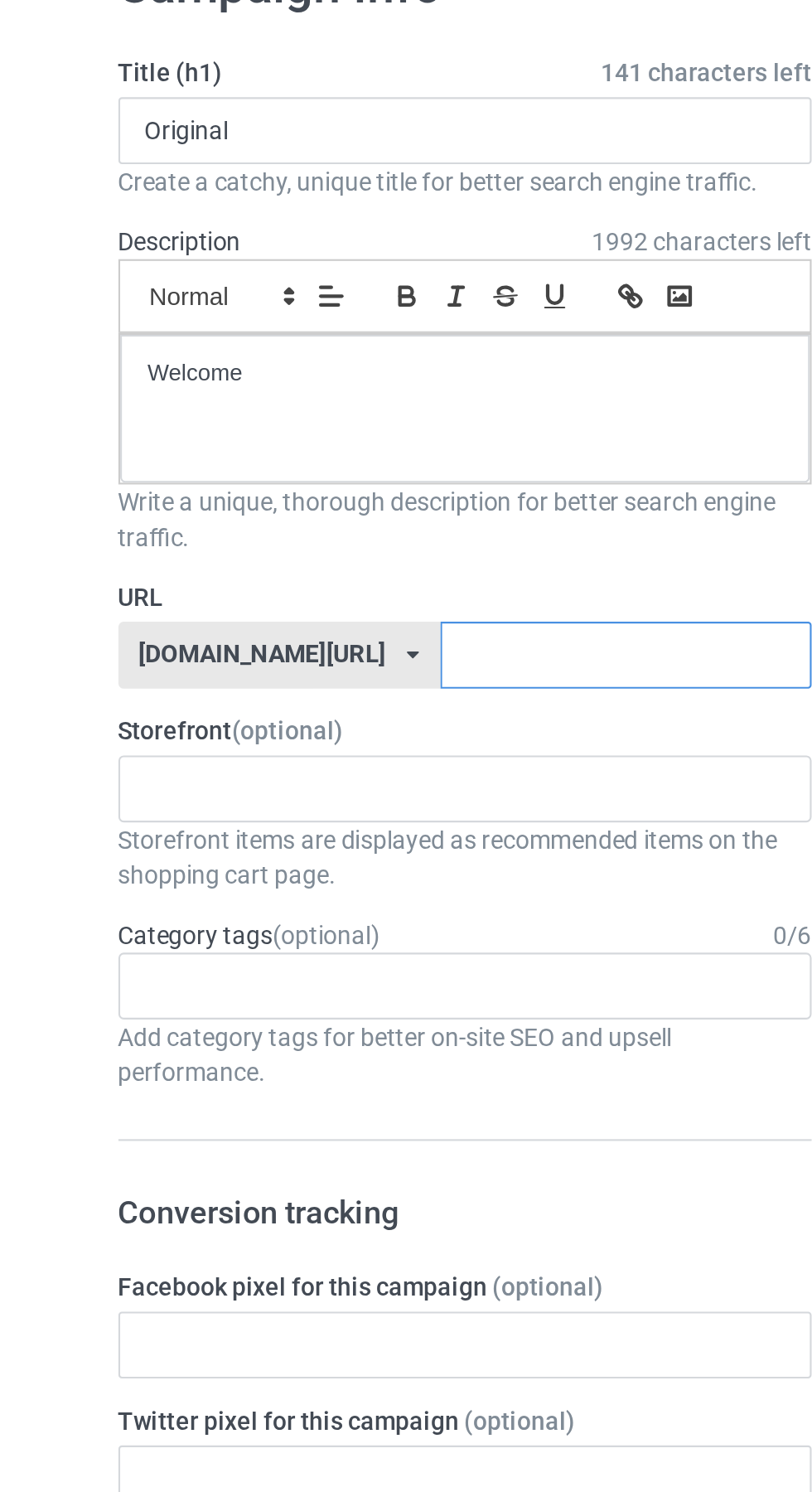
click at [274, 413] on input "text" at bounding box center [346, 413] width 175 height 32
type input "Rap"
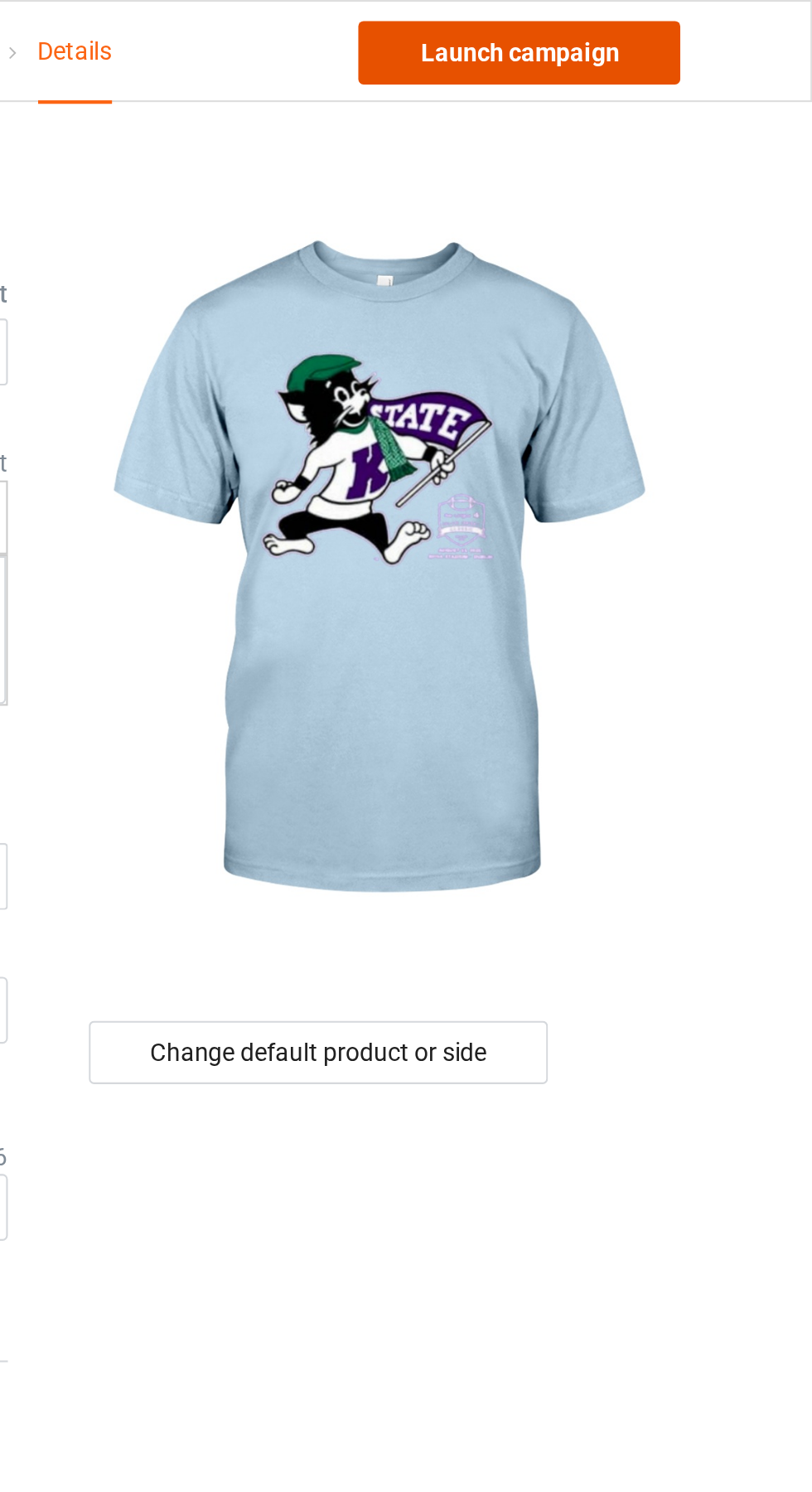
click at [707, 30] on link "Launch campaign" at bounding box center [673, 25] width 152 height 30
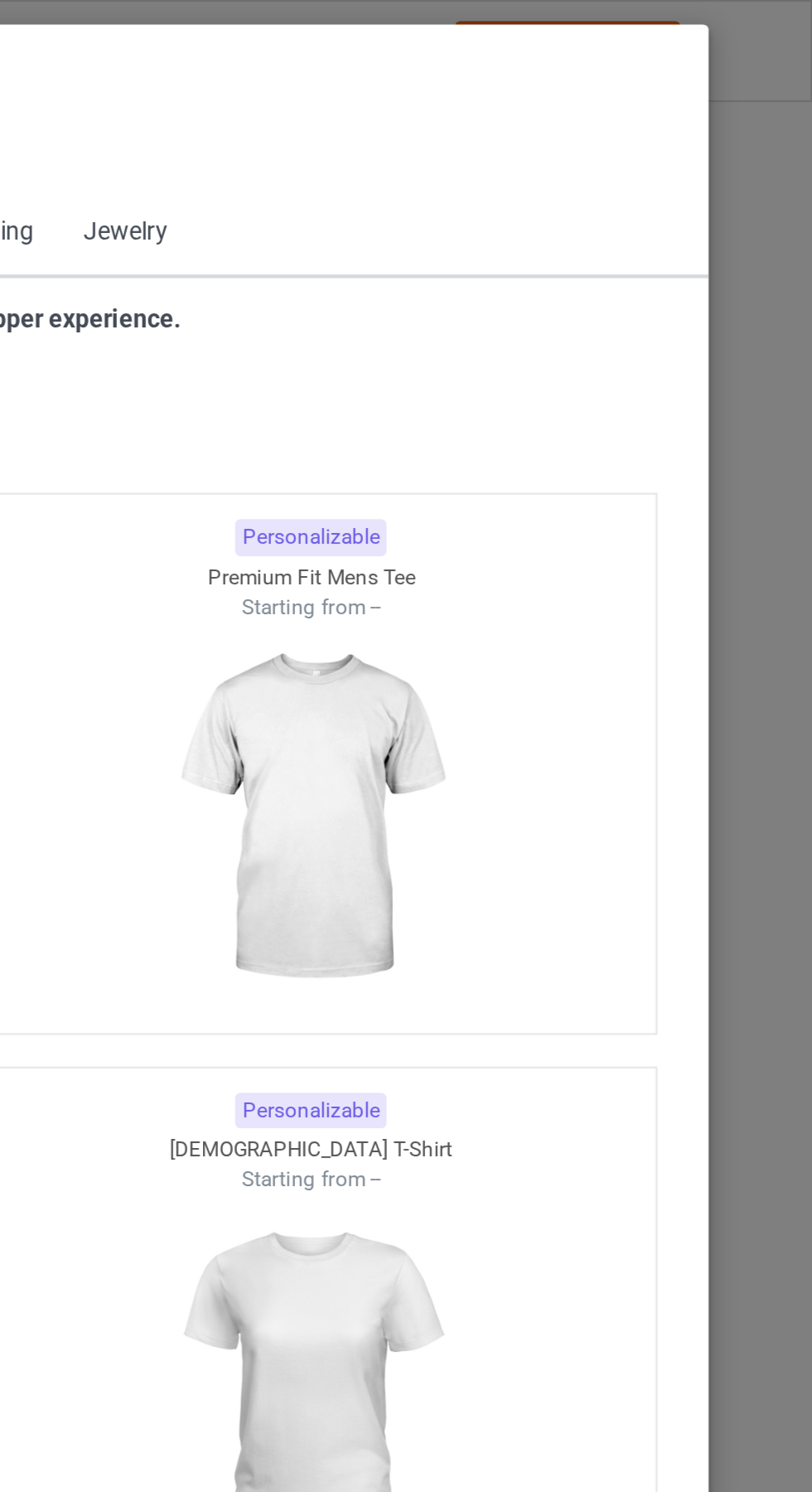
click at [100, 73] on span "Back to Dashboard" at bounding box center [144, 74] width 99 height 13
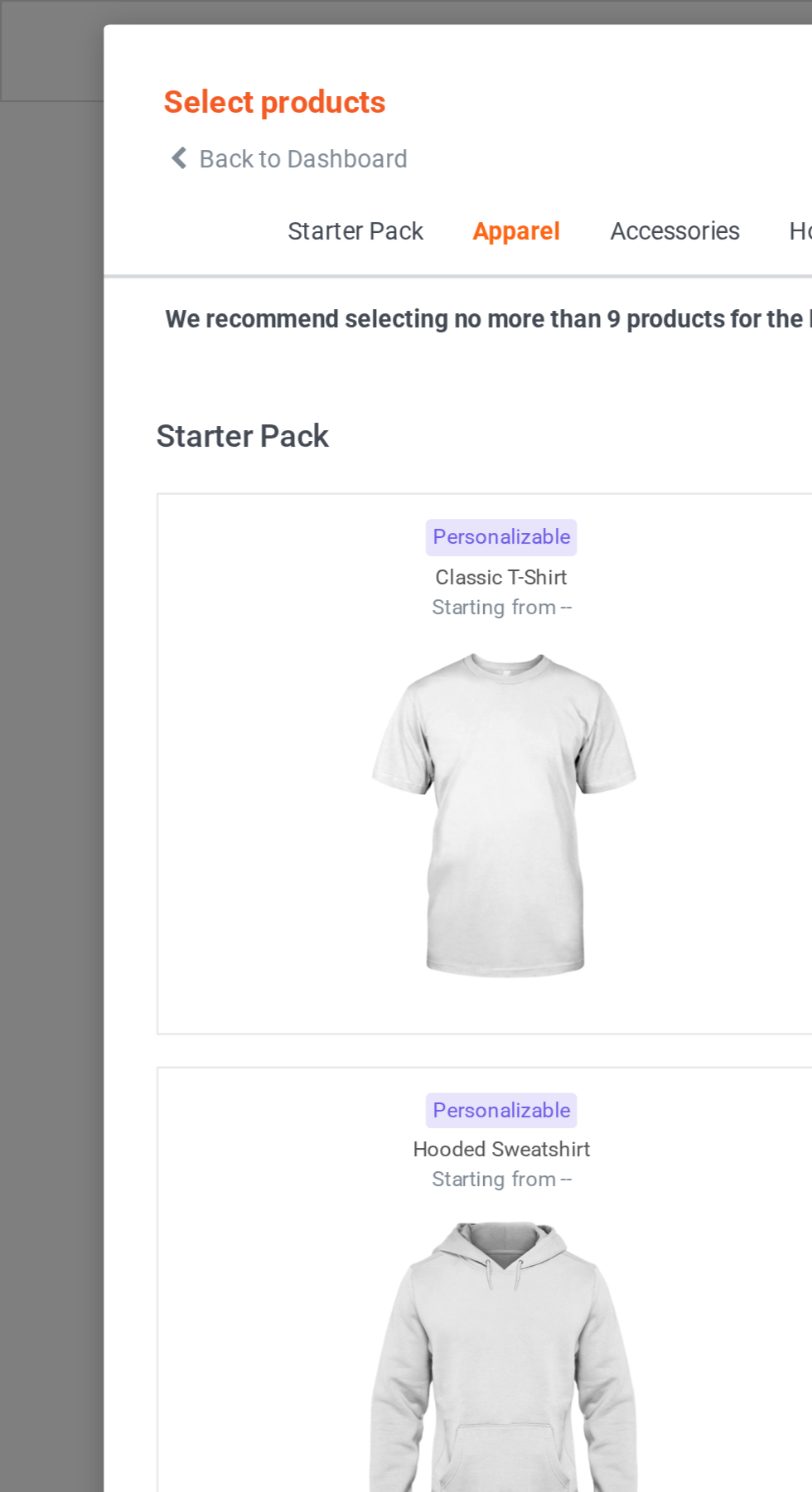
scroll to position [887, 0]
